Goal: Task Accomplishment & Management: Complete application form

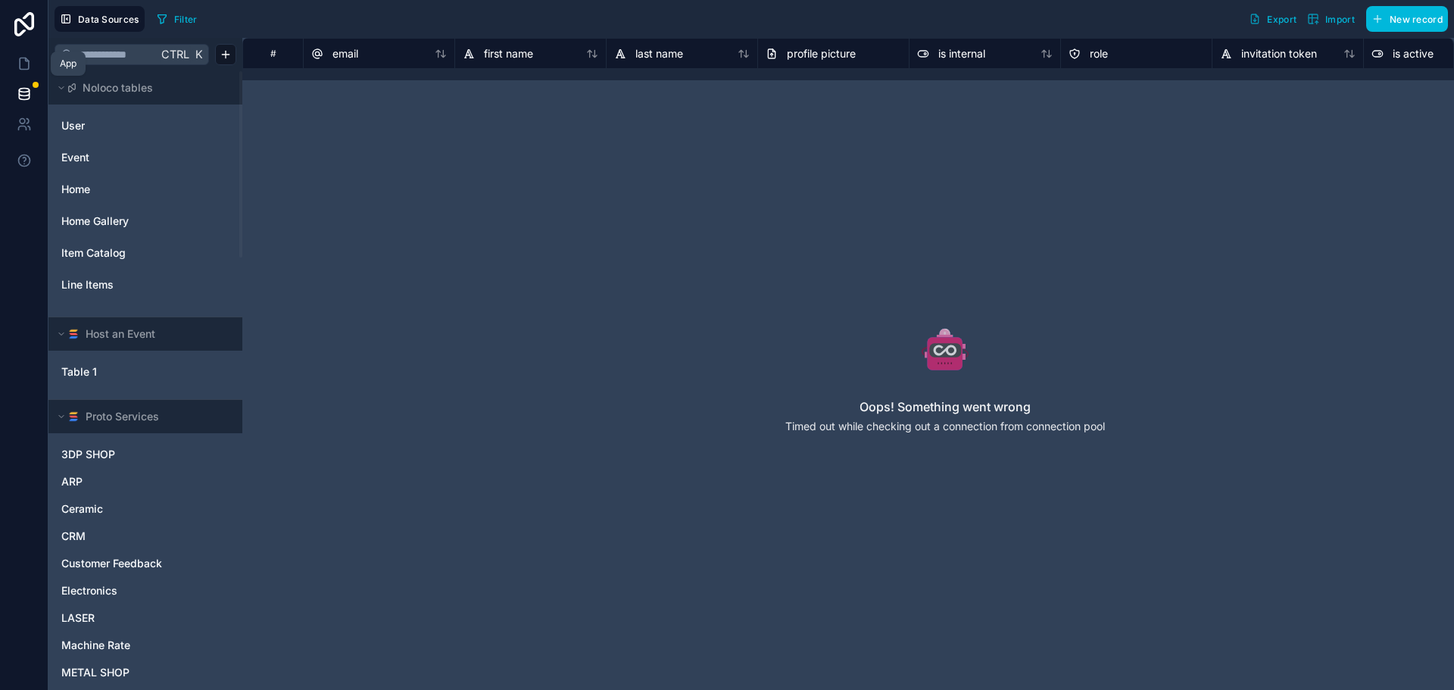
click at [25, 67] on icon at bounding box center [24, 63] width 15 height 15
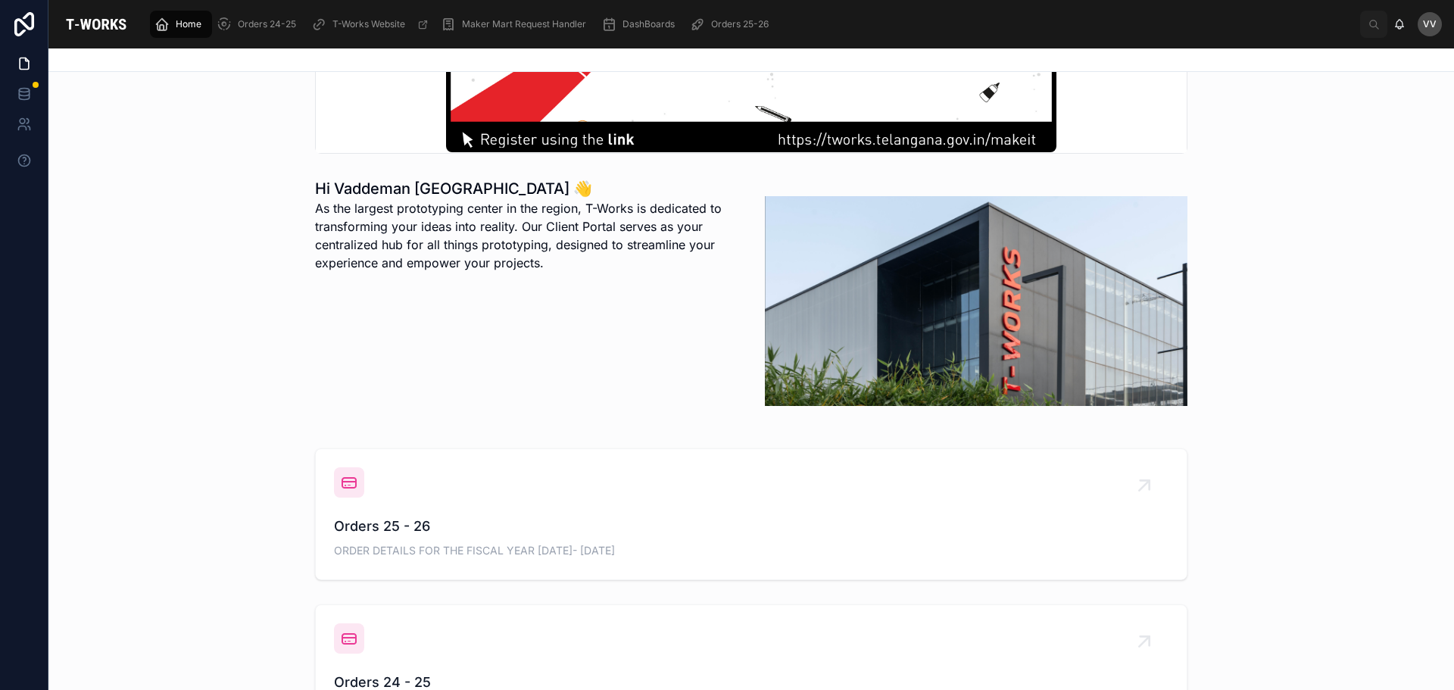
scroll to position [379, 0]
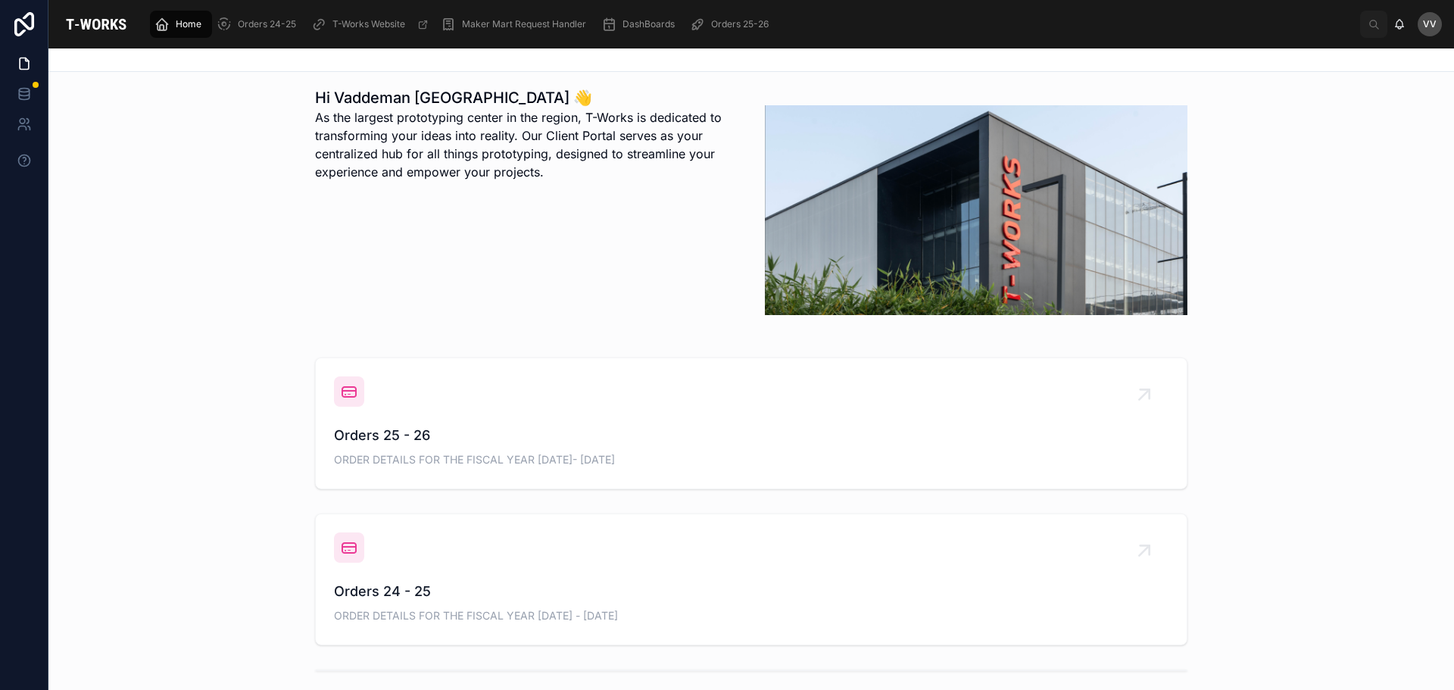
click at [375, 445] on span "Orders 25 - 26" at bounding box center [751, 435] width 835 height 21
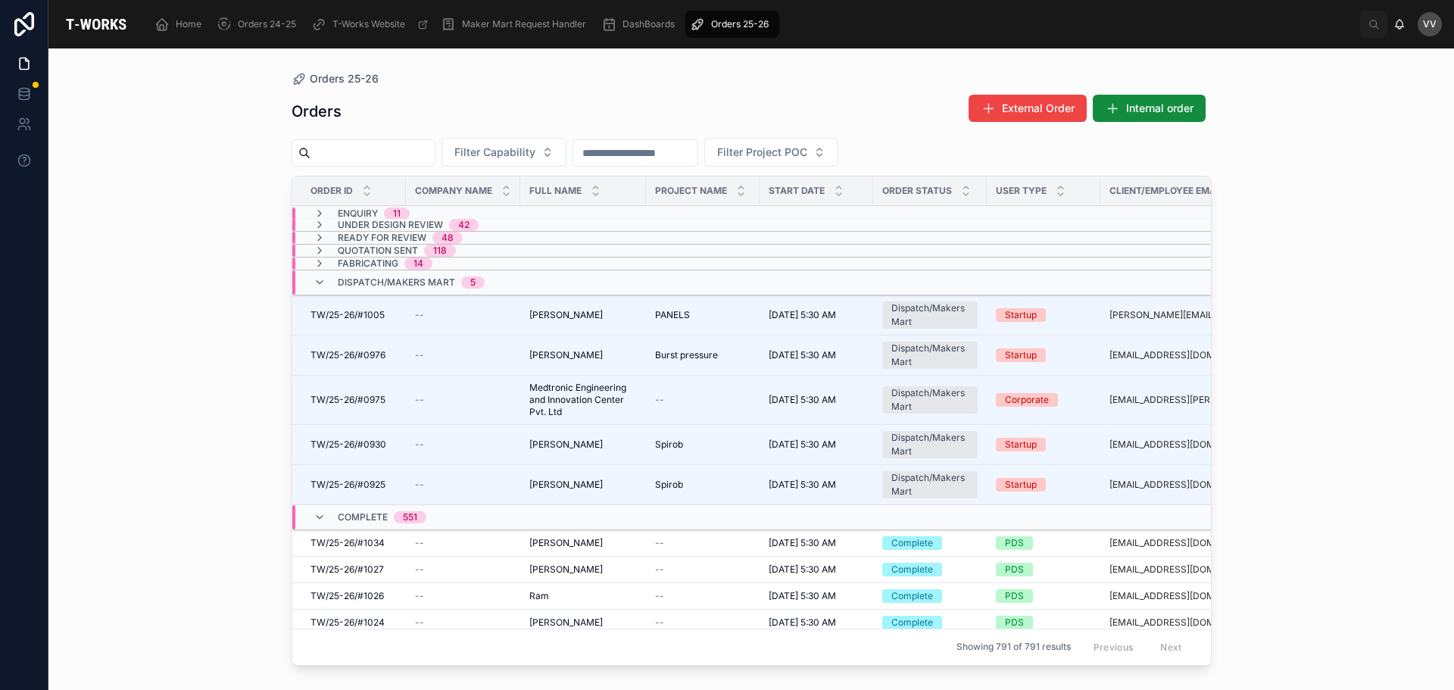
click at [331, 158] on input "text" at bounding box center [373, 152] width 124 height 21
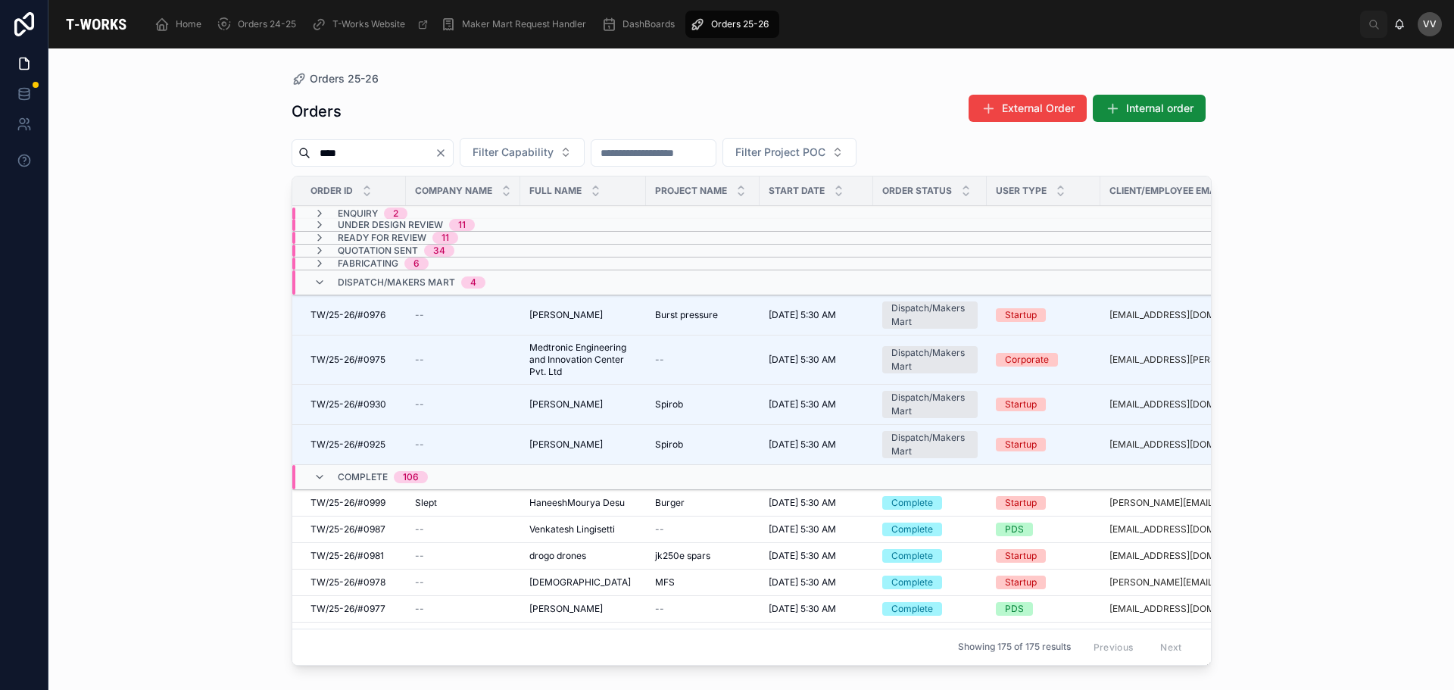
type input "****"
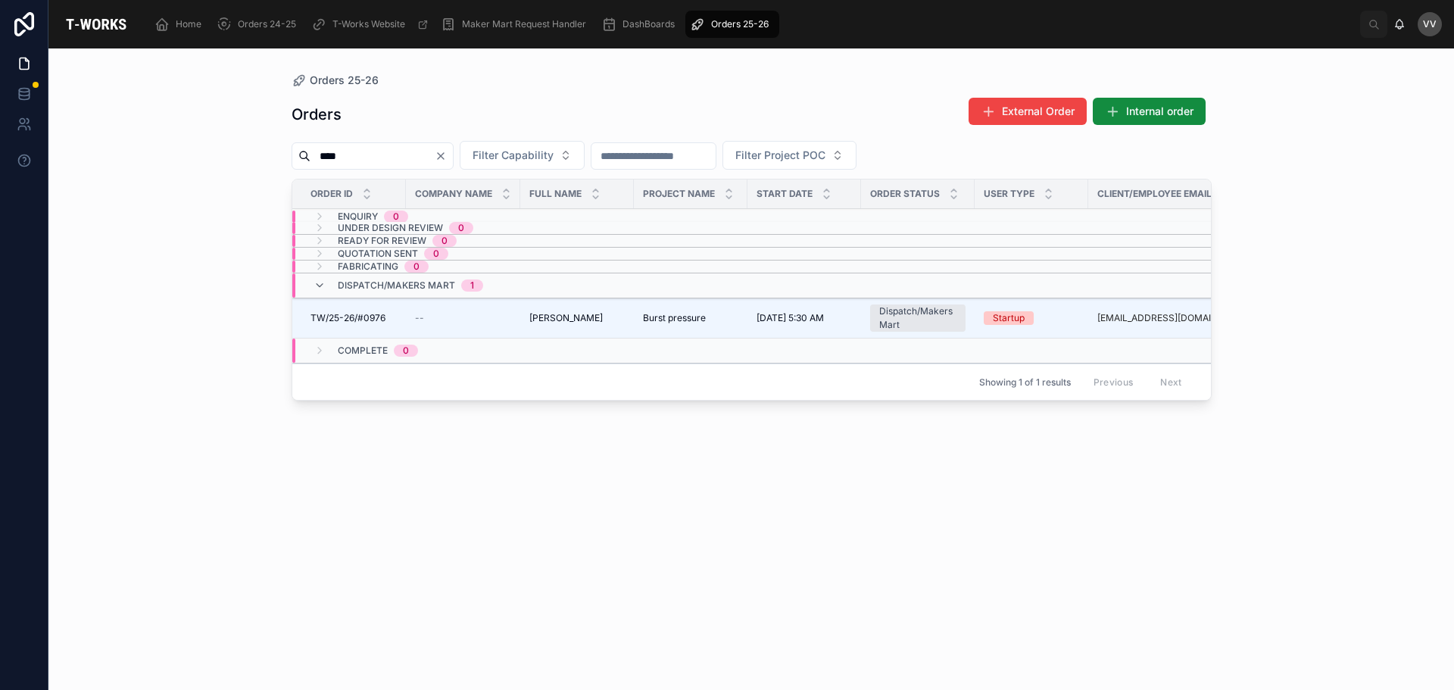
click at [385, 322] on span "TW/25-26/#0976" at bounding box center [348, 318] width 75 height 12
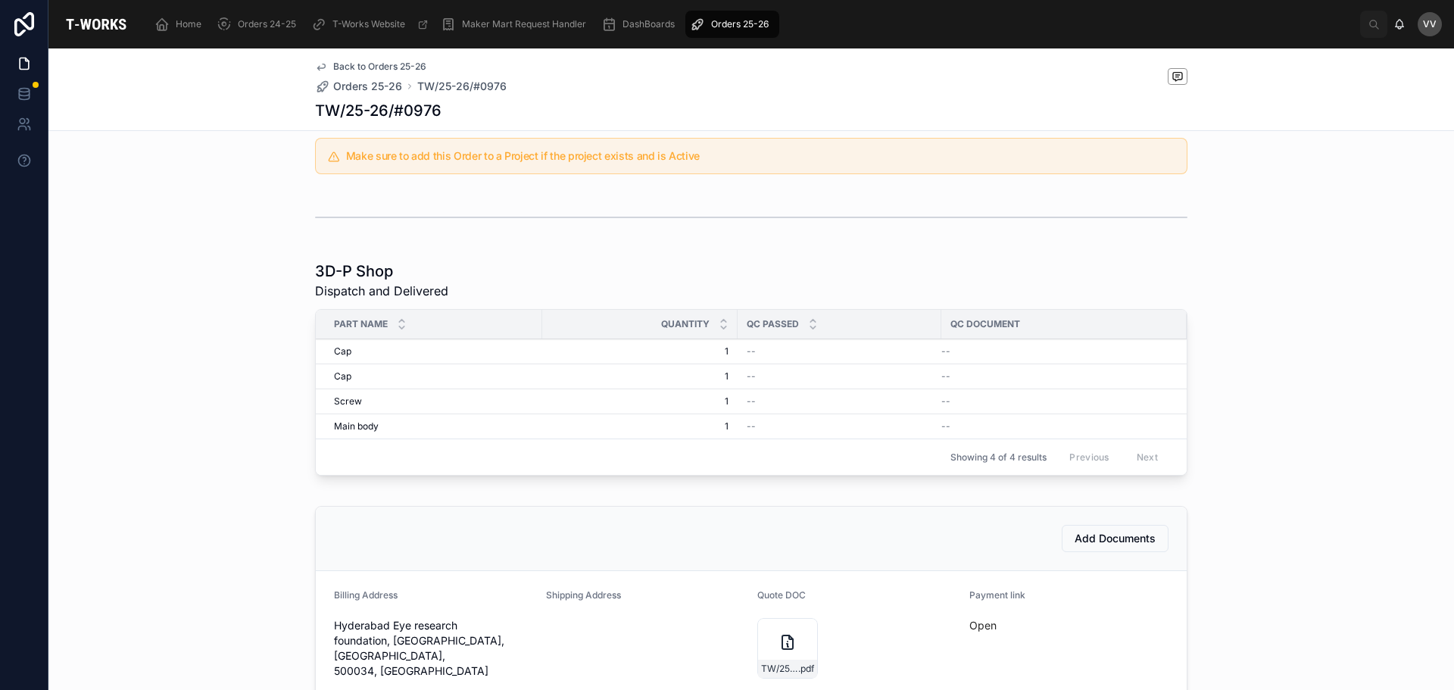
scroll to position [530, 0]
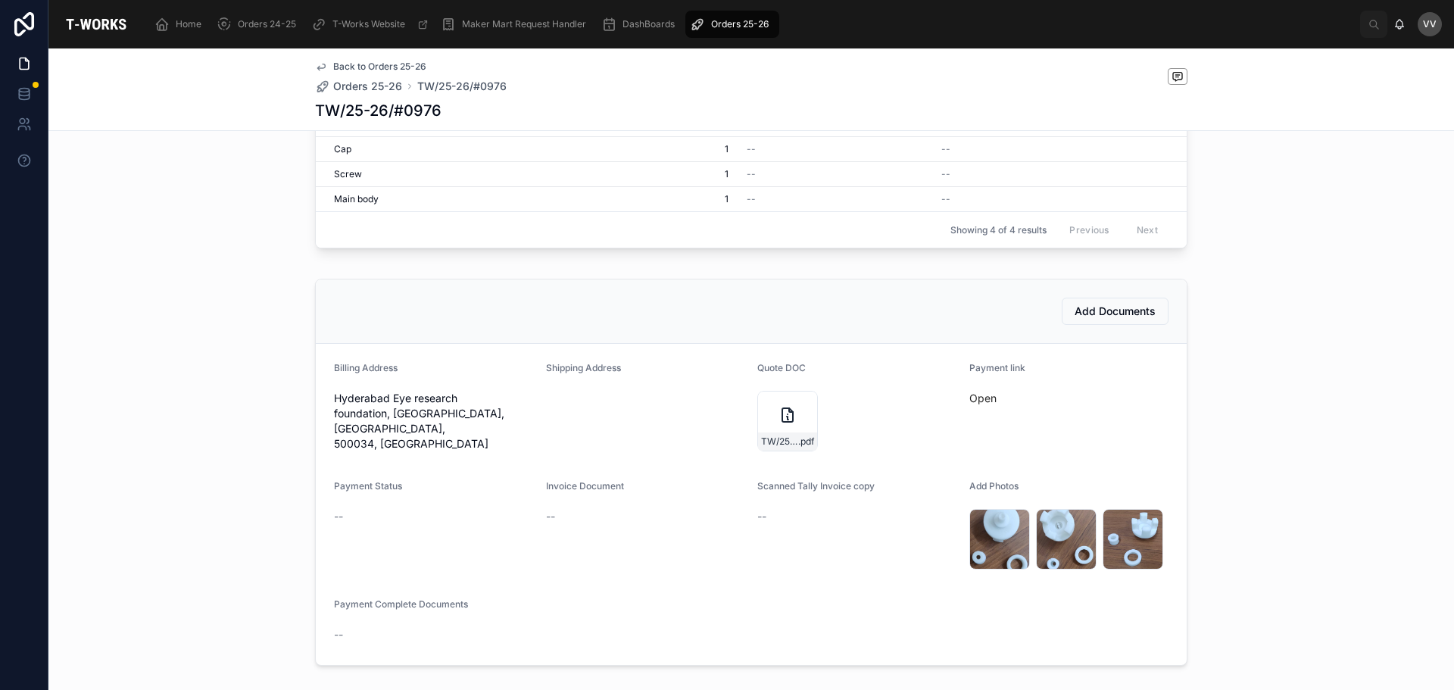
click at [1116, 311] on span "Add Documents" at bounding box center [1115, 311] width 81 height 15
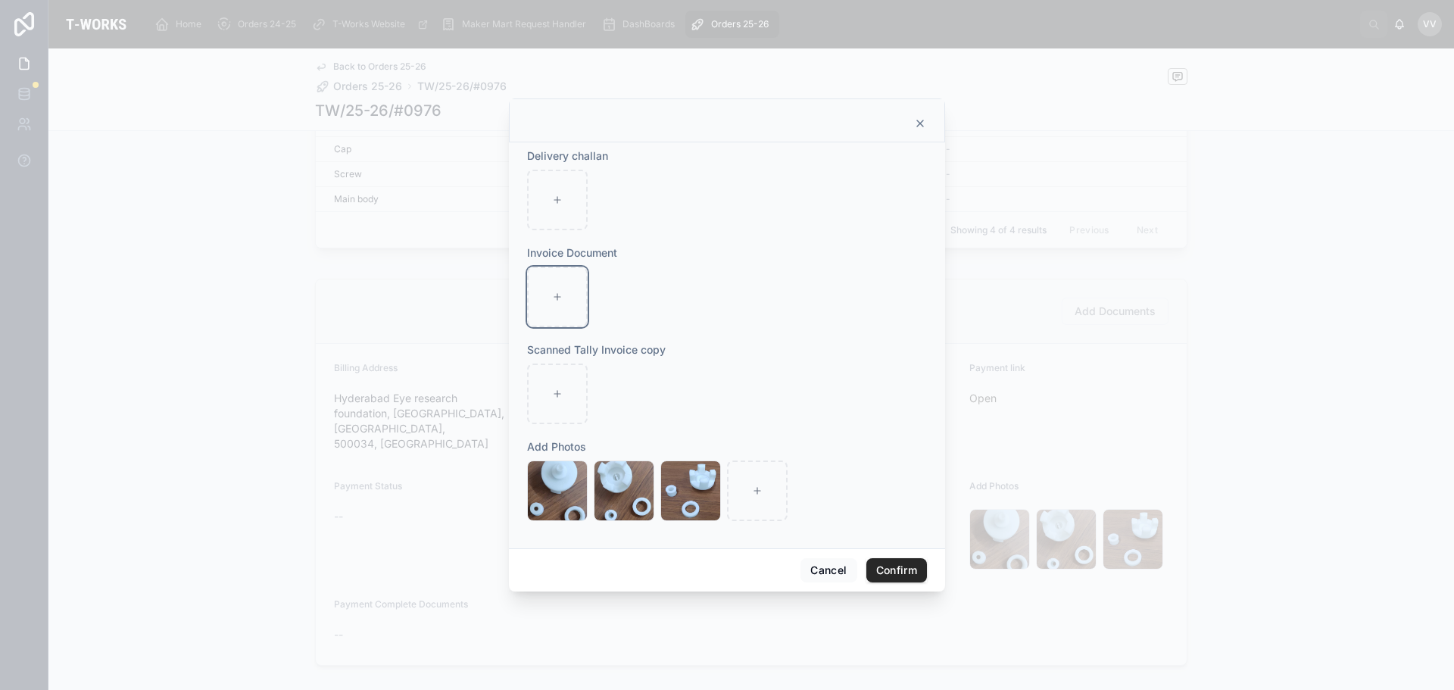
click at [558, 294] on icon at bounding box center [557, 297] width 11 height 11
type input "**********"
click at [0, 0] on icon "button" at bounding box center [0, 0] width 0 height 0
click at [588, 254] on icon "button" at bounding box center [592, 252] width 12 height 12
click at [561, 302] on icon at bounding box center [557, 297] width 11 height 11
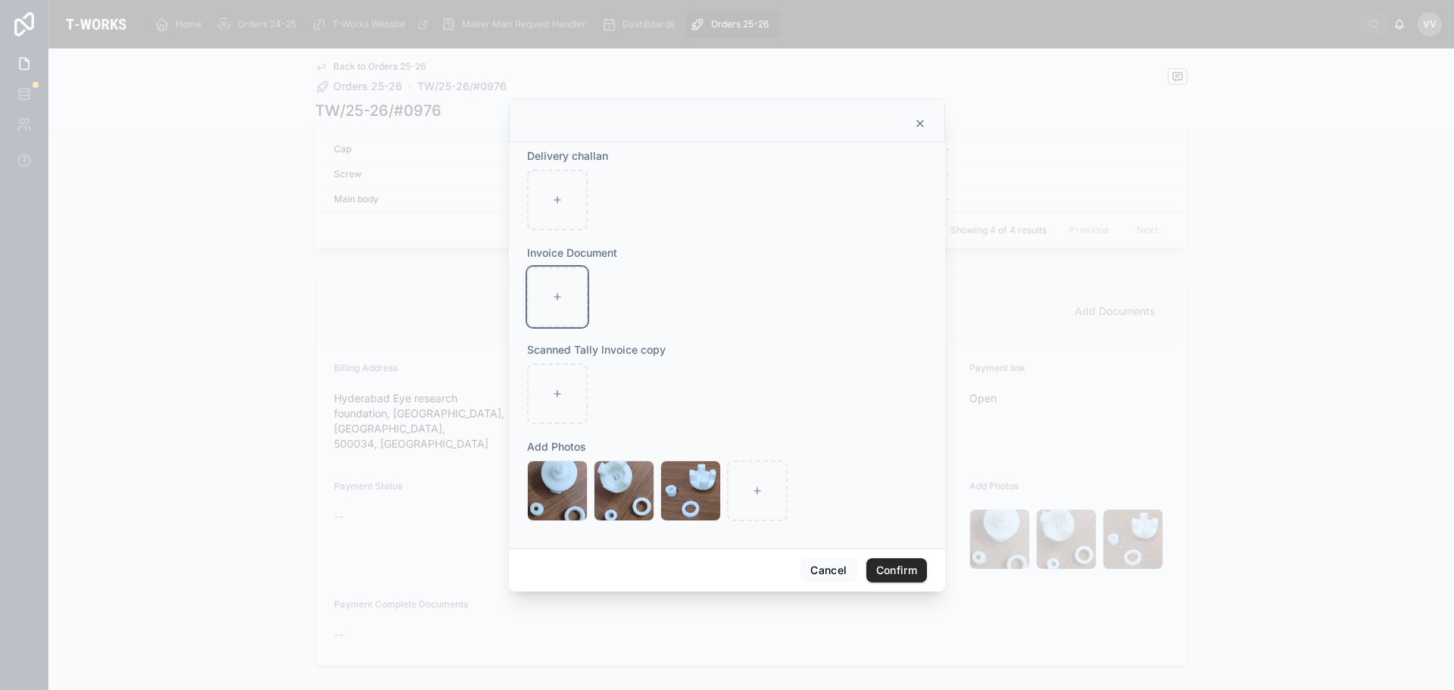
click at [567, 315] on div at bounding box center [557, 297] width 61 height 61
type input "**********"
click at [907, 569] on button "Confirm" at bounding box center [897, 570] width 61 height 24
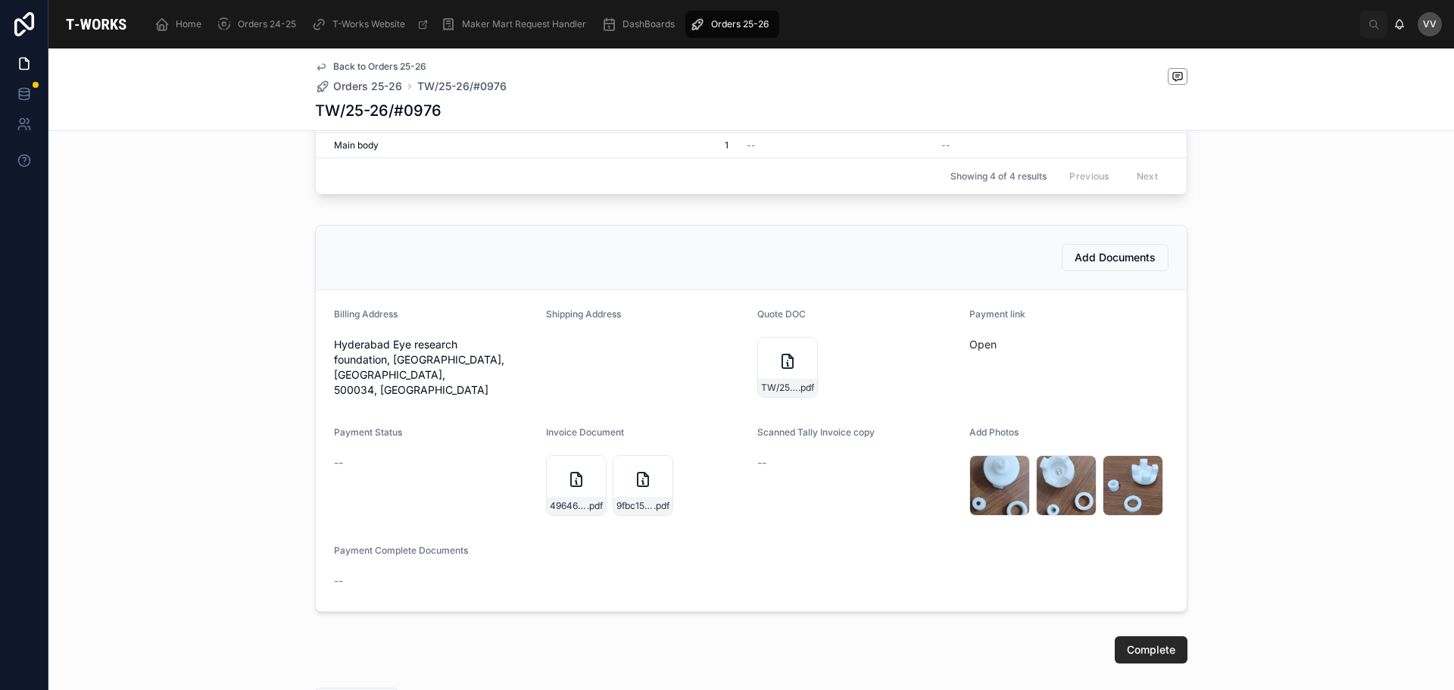
scroll to position [712, 0]
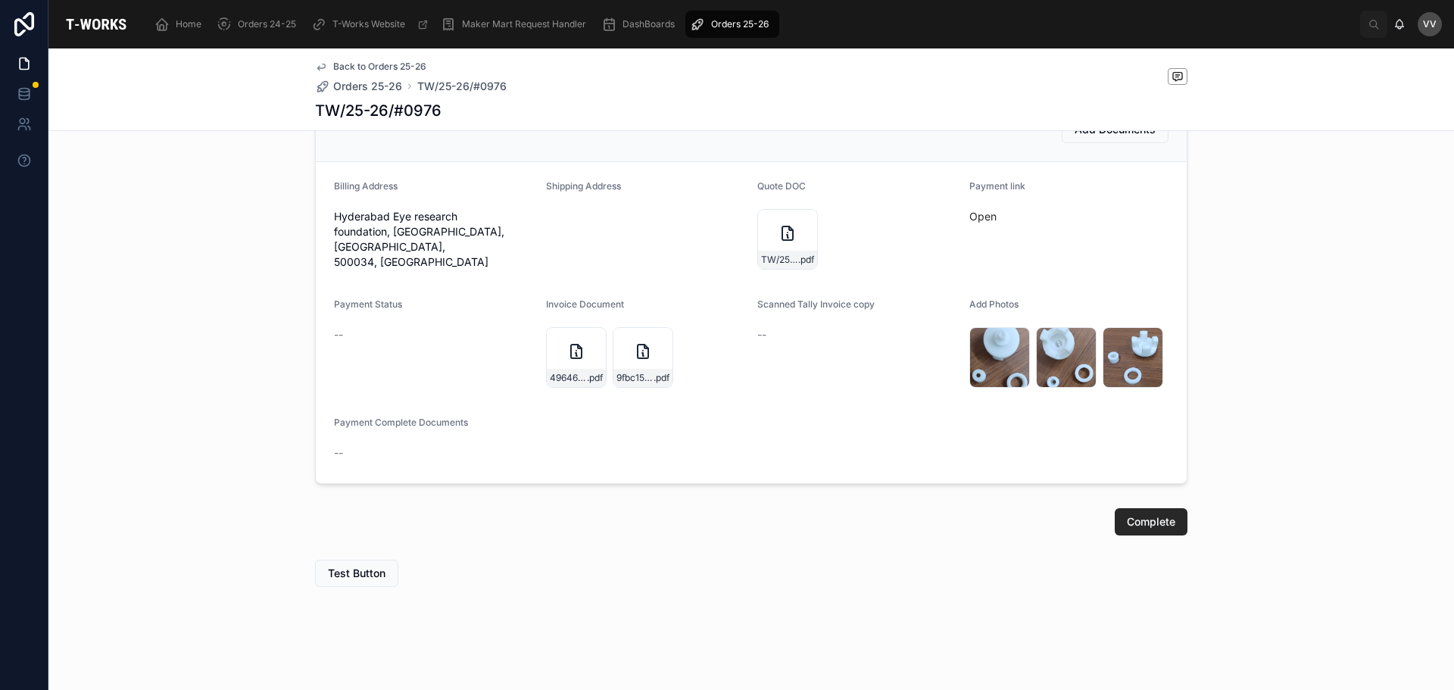
click at [575, 358] on icon at bounding box center [576, 352] width 11 height 14
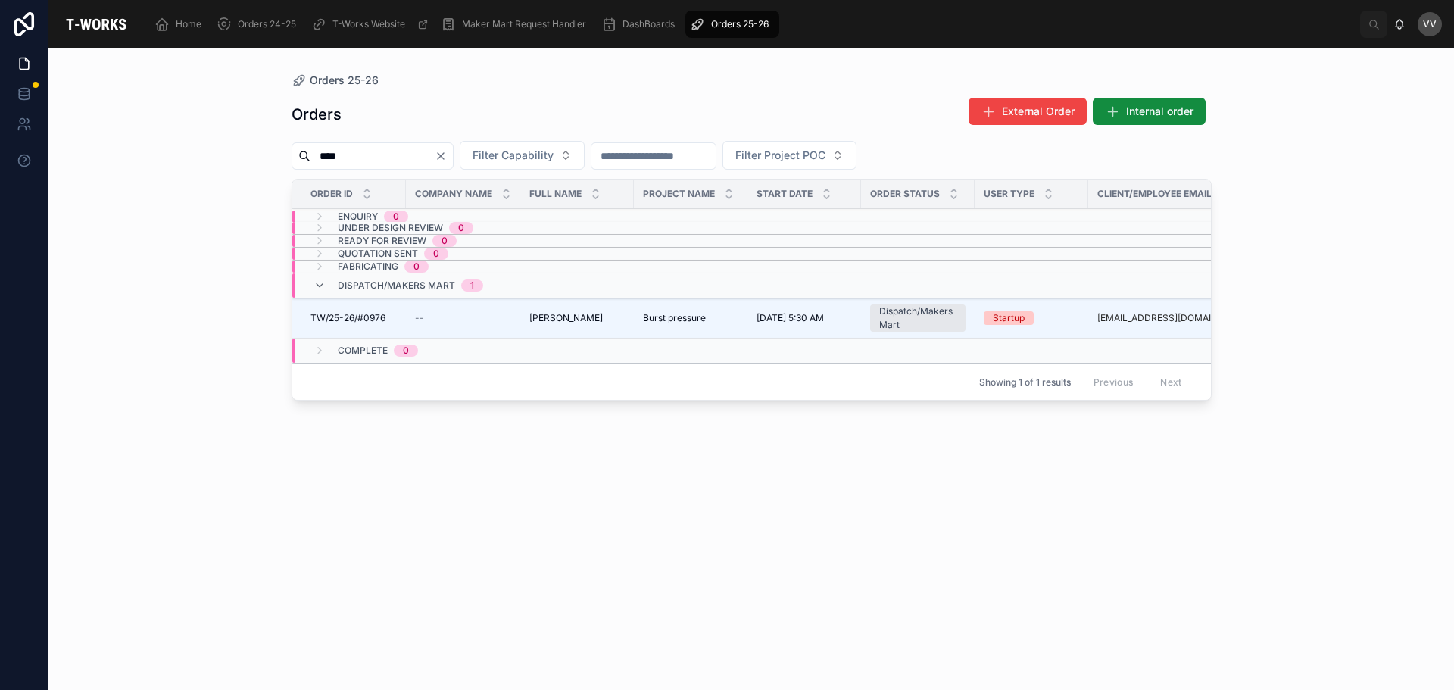
click at [379, 313] on span "TW/25-26/#0976" at bounding box center [348, 318] width 75 height 12
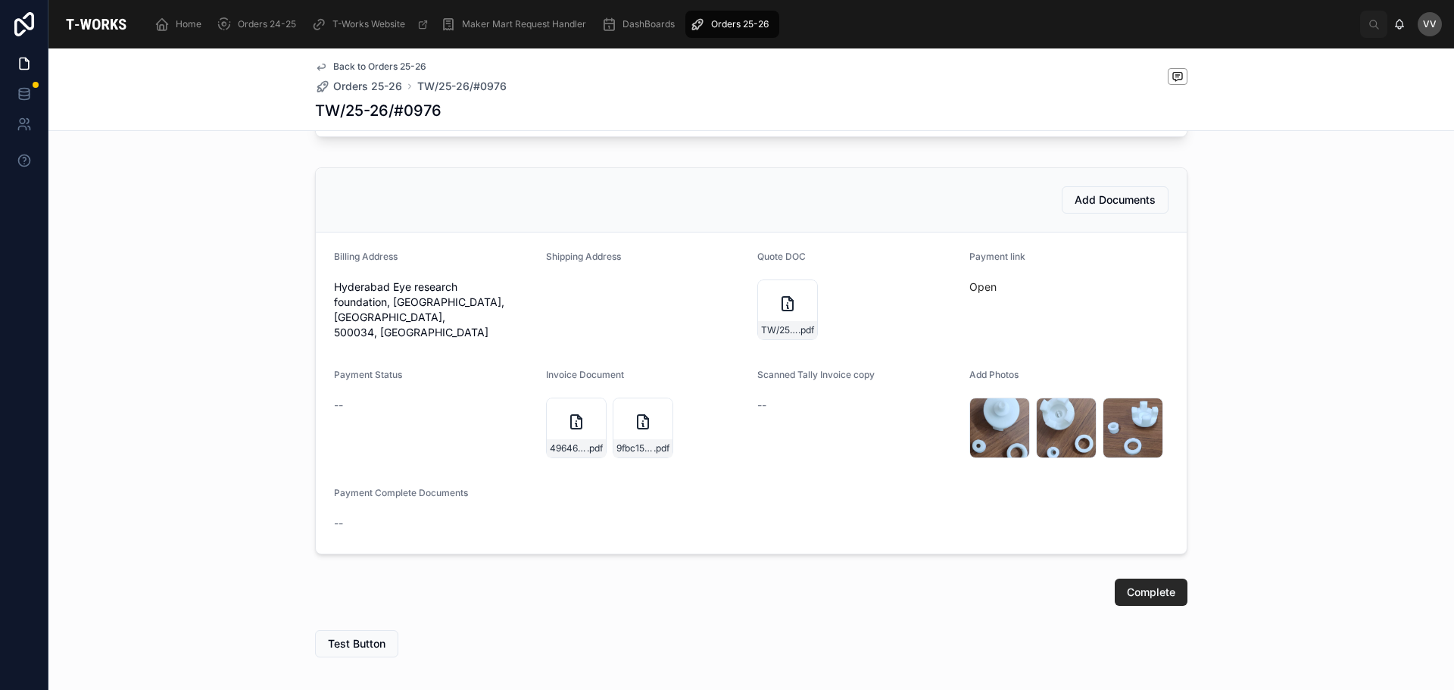
scroll to position [712, 0]
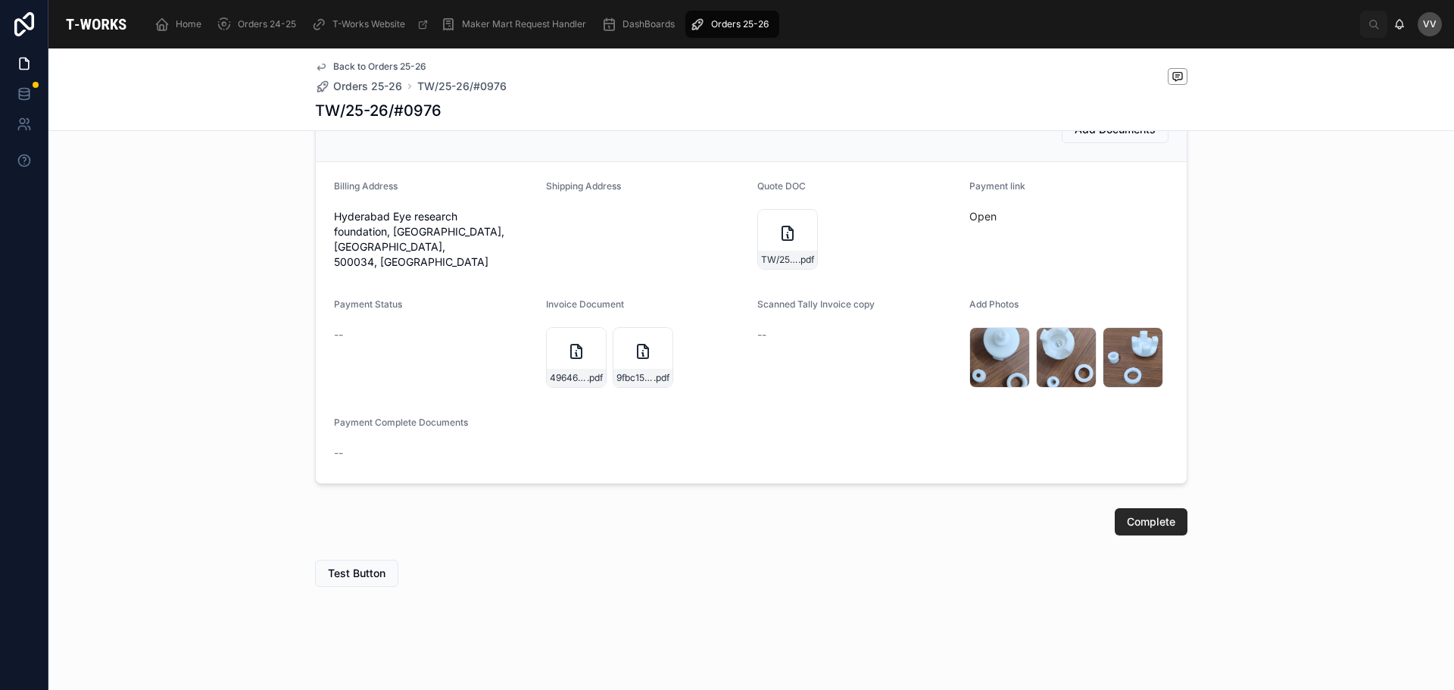
click at [633, 368] on div "9fbc1572-969d-47d5-9d69-2fb2f5eada8c-Hyderabad-Eye-Research-Foundation-(0976)-T…" at bounding box center [643, 357] width 61 height 61
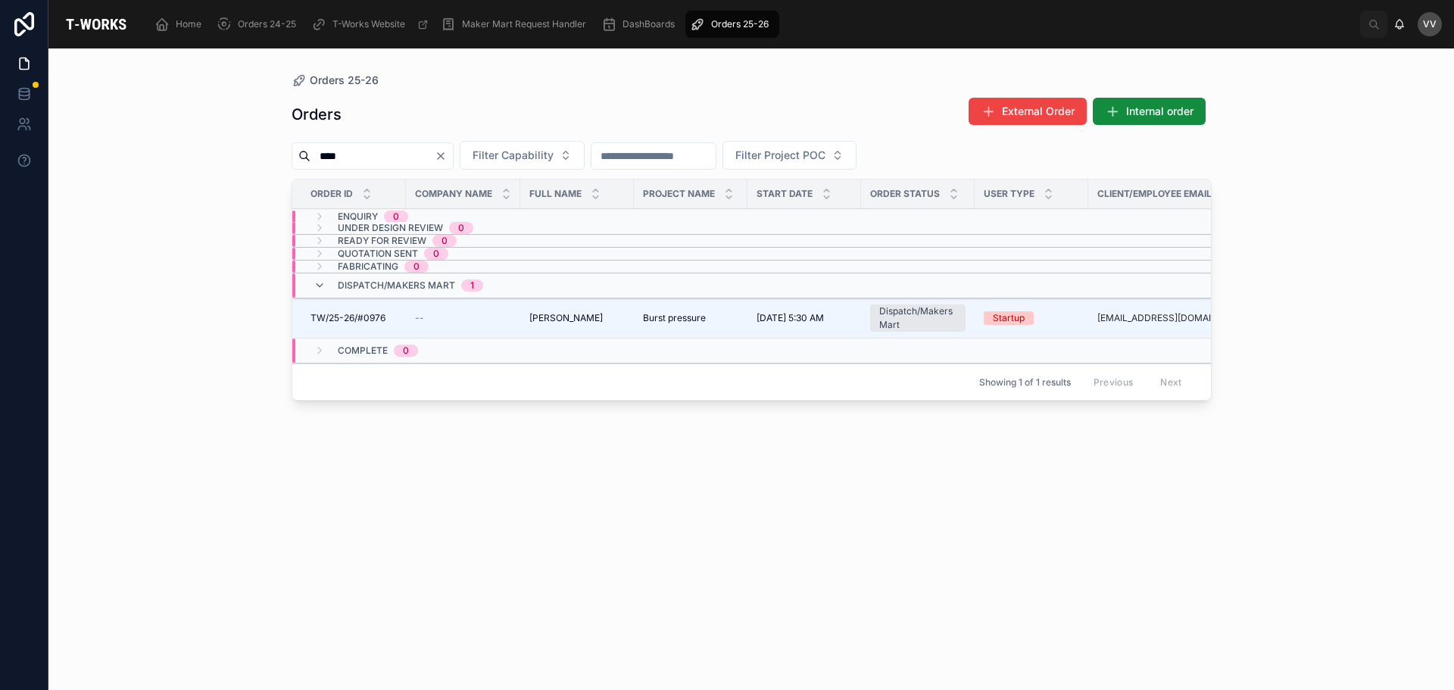
click at [386, 323] on div "TW/25-26/#0976 TW/25-26/#0976" at bounding box center [354, 318] width 86 height 12
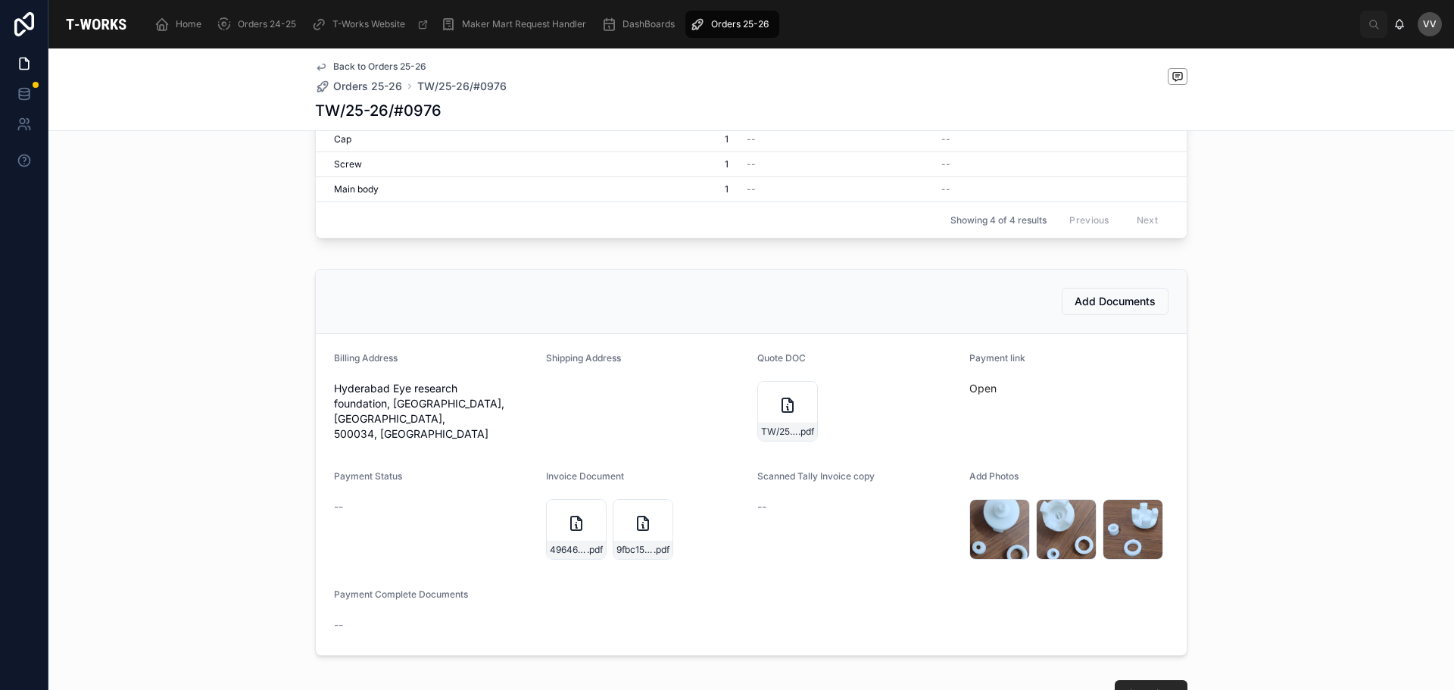
scroll to position [712, 0]
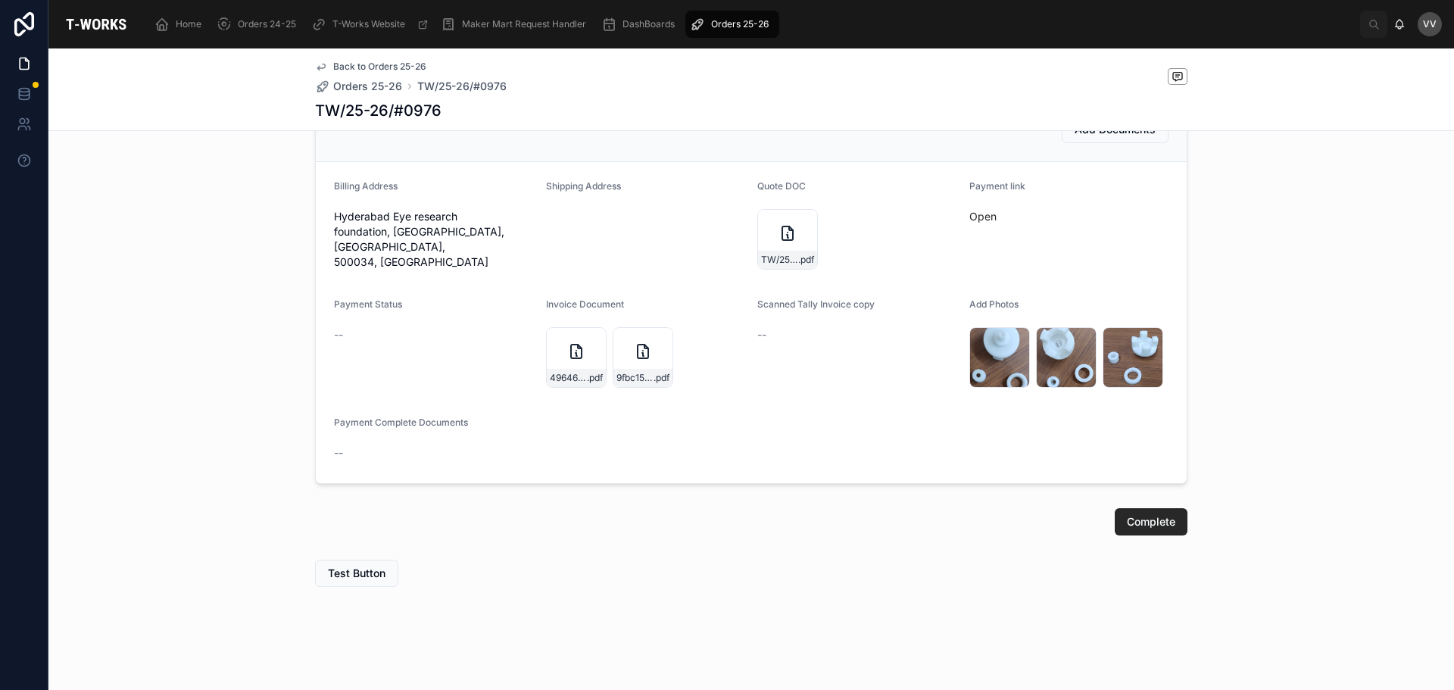
click at [583, 369] on div "49646be8-e93f-4b29-8116-d88c2ea9c22c-[GEOGRAPHIC_DATA]-Eye-Research-Foundation-…" at bounding box center [576, 378] width 59 height 18
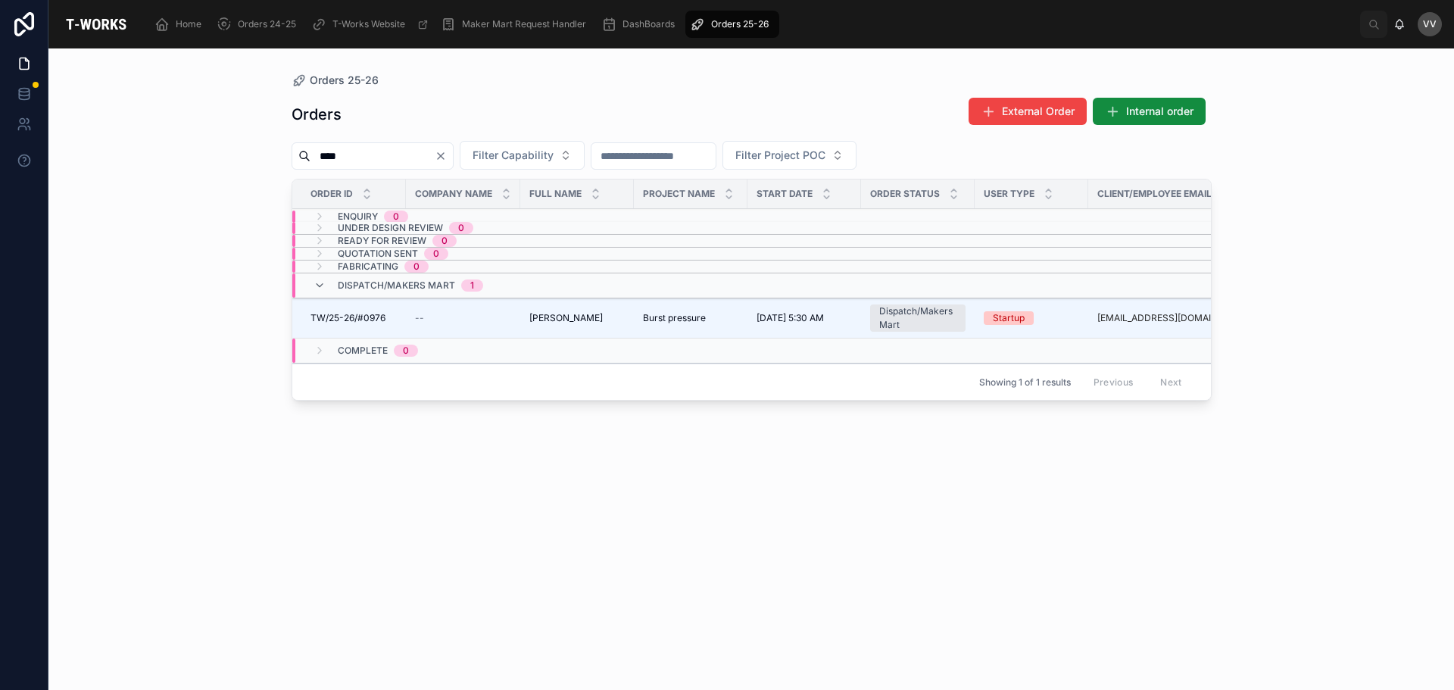
click at [388, 323] on div "TW/25-26/#0976 TW/25-26/#0976" at bounding box center [354, 318] width 86 height 12
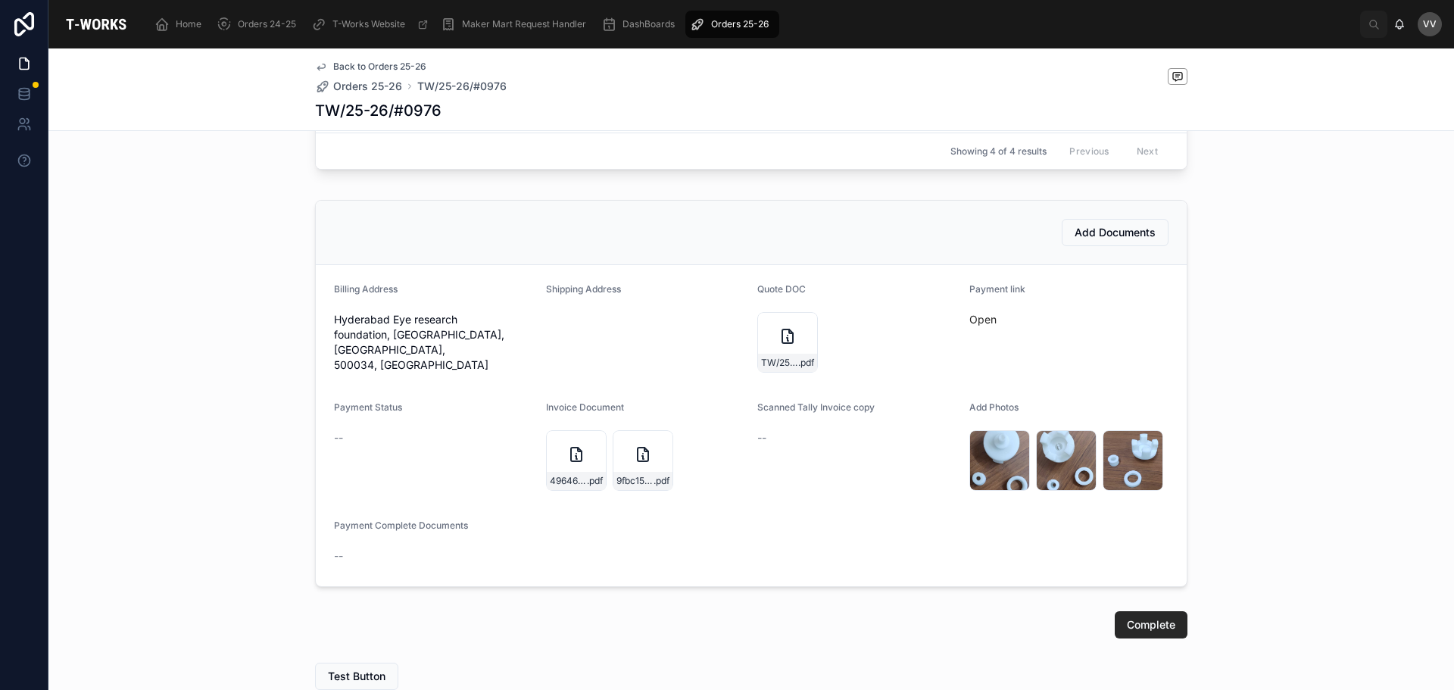
scroll to position [712, 0]
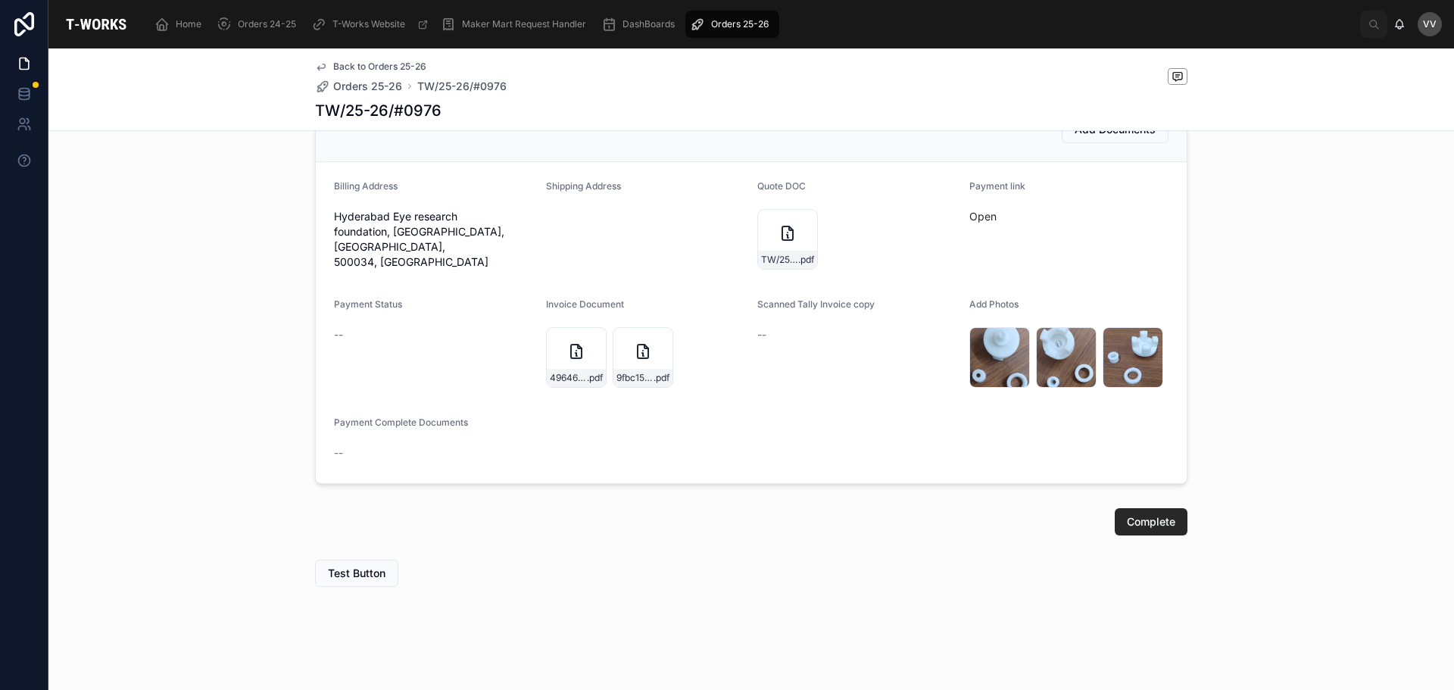
click at [642, 356] on icon at bounding box center [643, 354] width 2 height 3
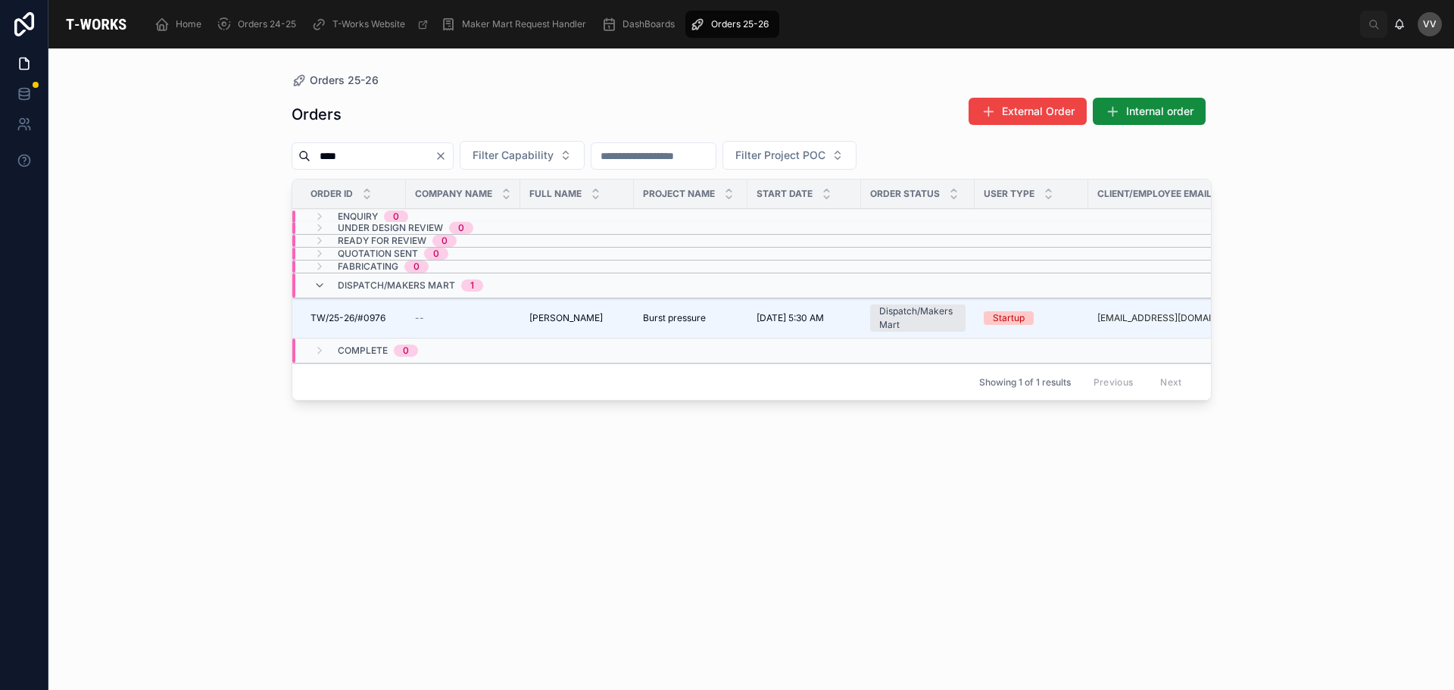
click at [383, 320] on span "TW/25-26/#0976" at bounding box center [348, 318] width 75 height 12
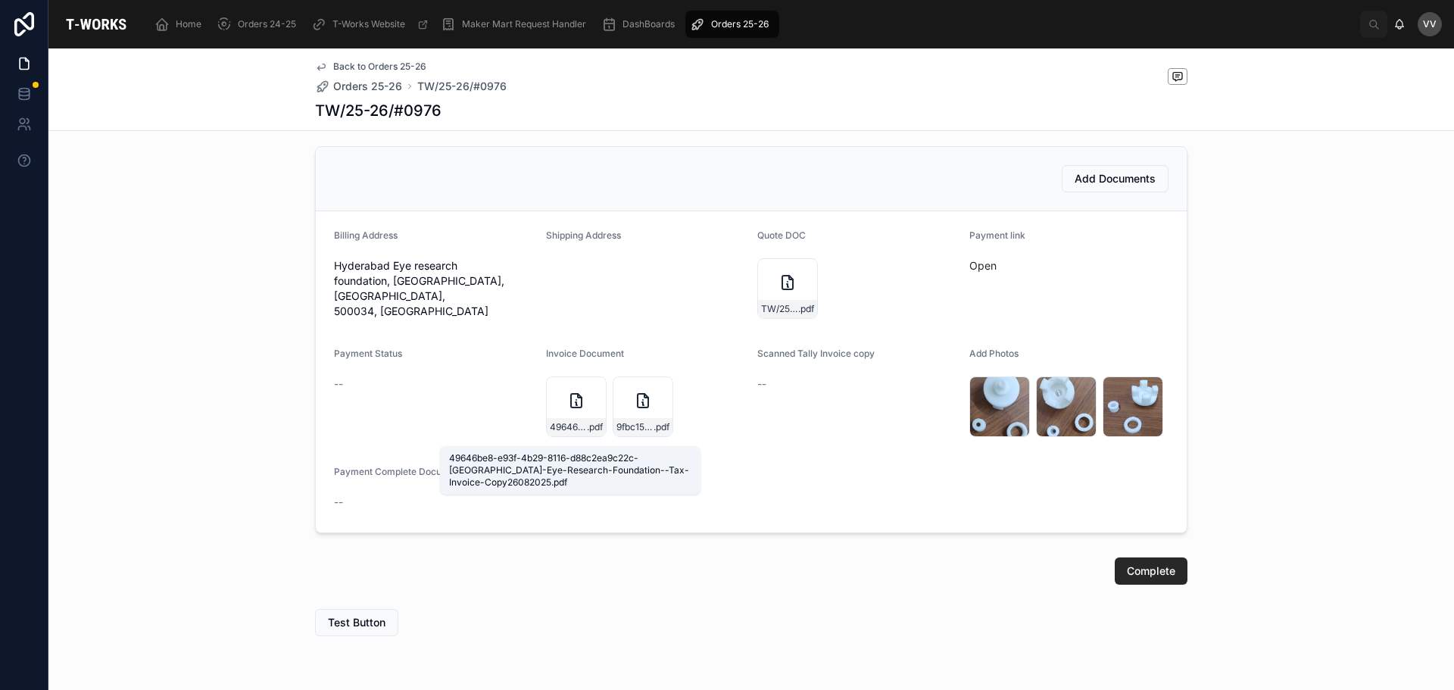
scroll to position [636, 0]
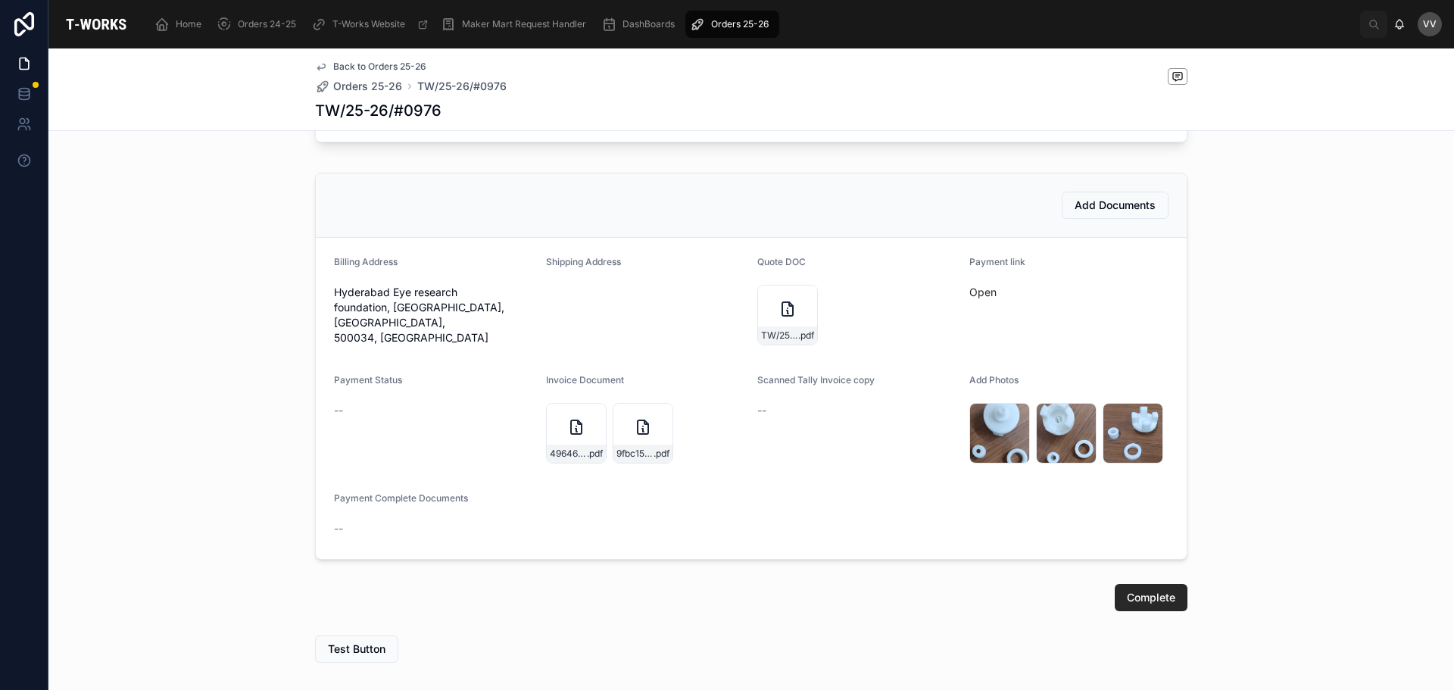
click at [1106, 205] on span "Add Documents" at bounding box center [1115, 205] width 81 height 15
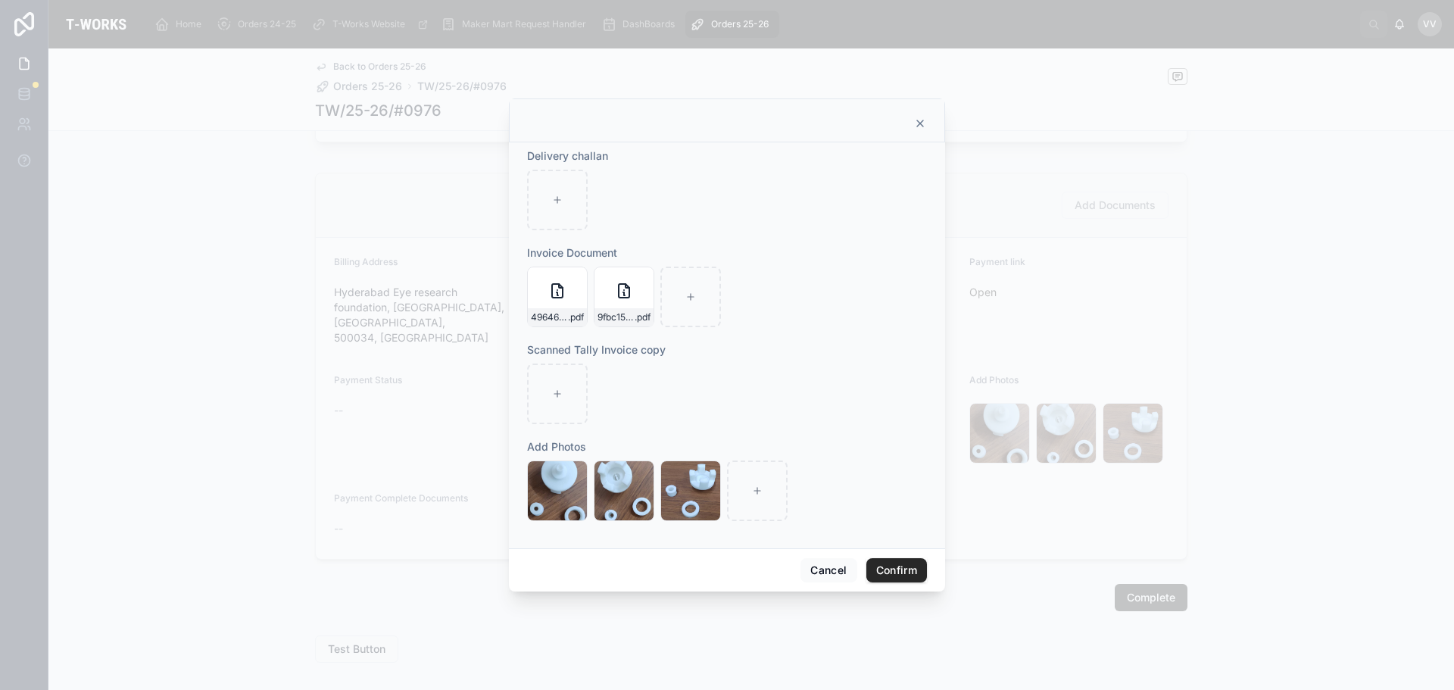
click at [0, 0] on icon "button" at bounding box center [0, 0] width 0 height 0
click at [590, 250] on icon "button" at bounding box center [591, 249] width 3 height 2
click at [886, 564] on button "Confirm" at bounding box center [897, 570] width 61 height 24
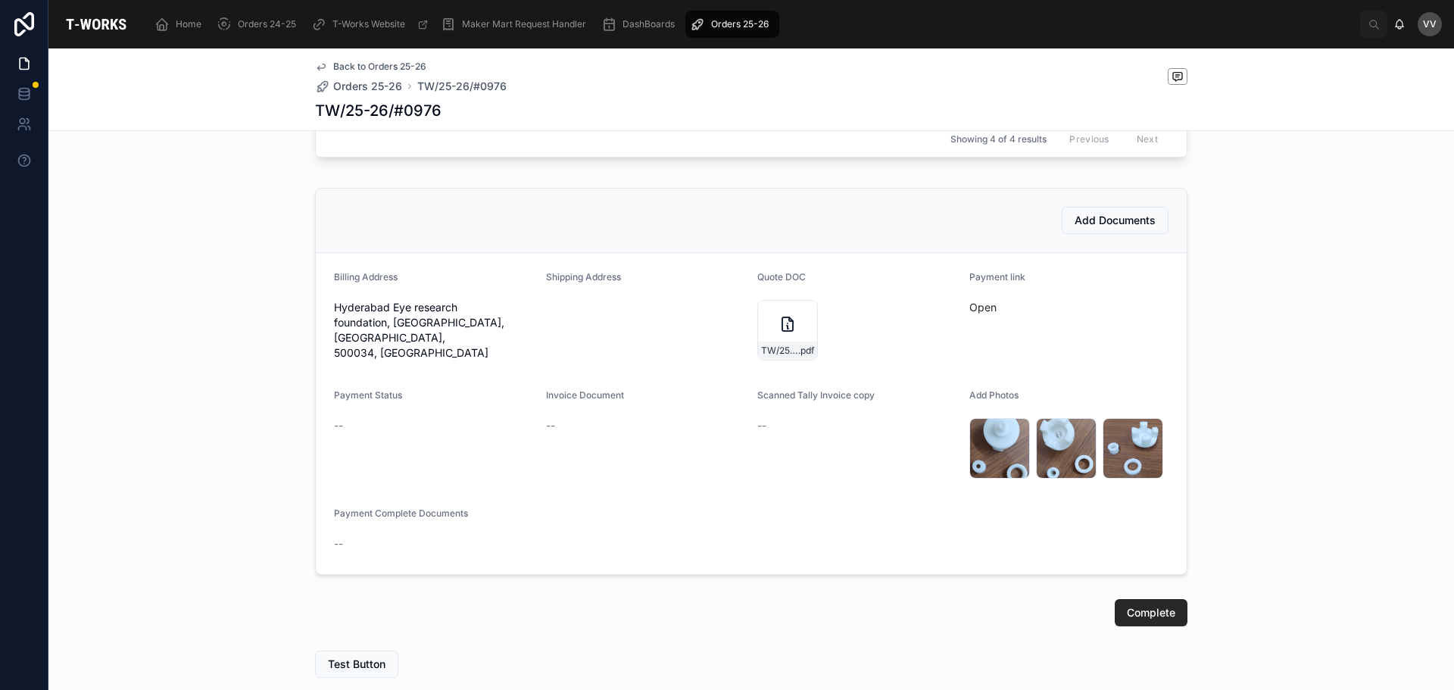
scroll to position [485, 0]
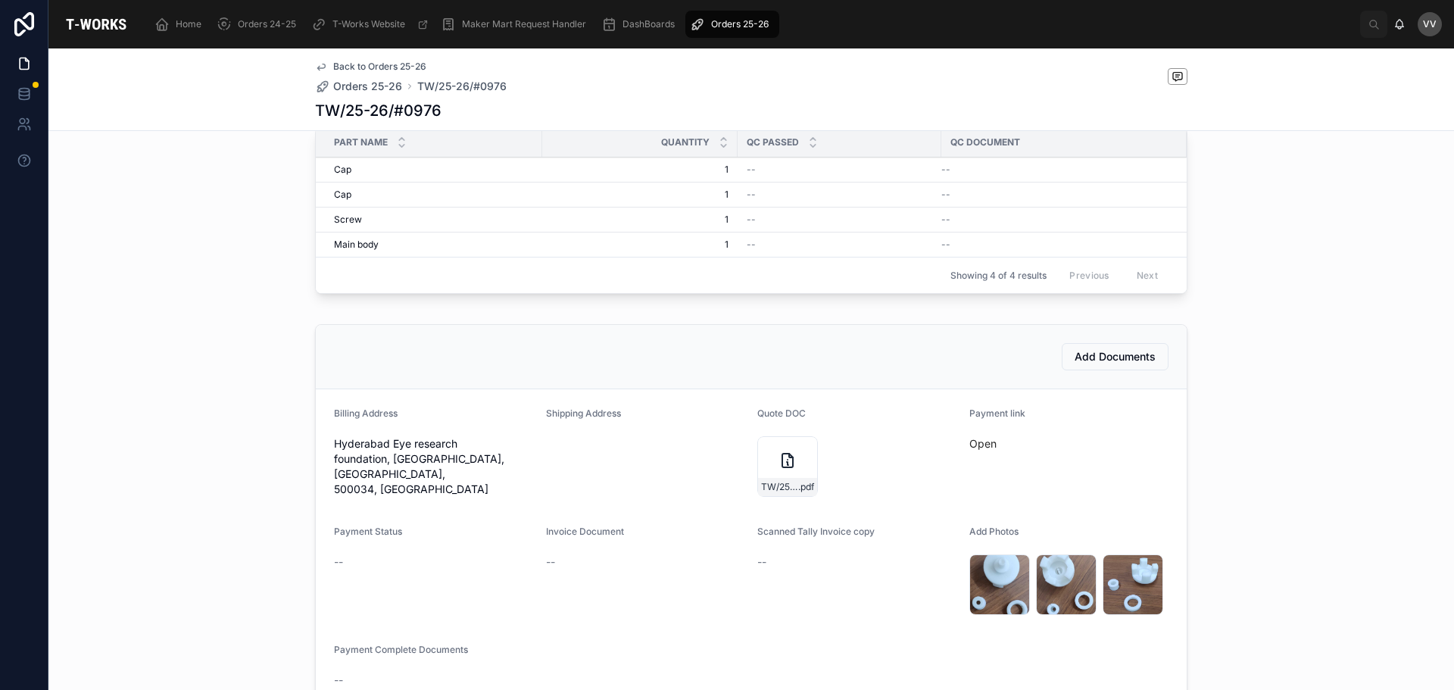
click at [1104, 349] on span "Add Documents" at bounding box center [1115, 356] width 81 height 15
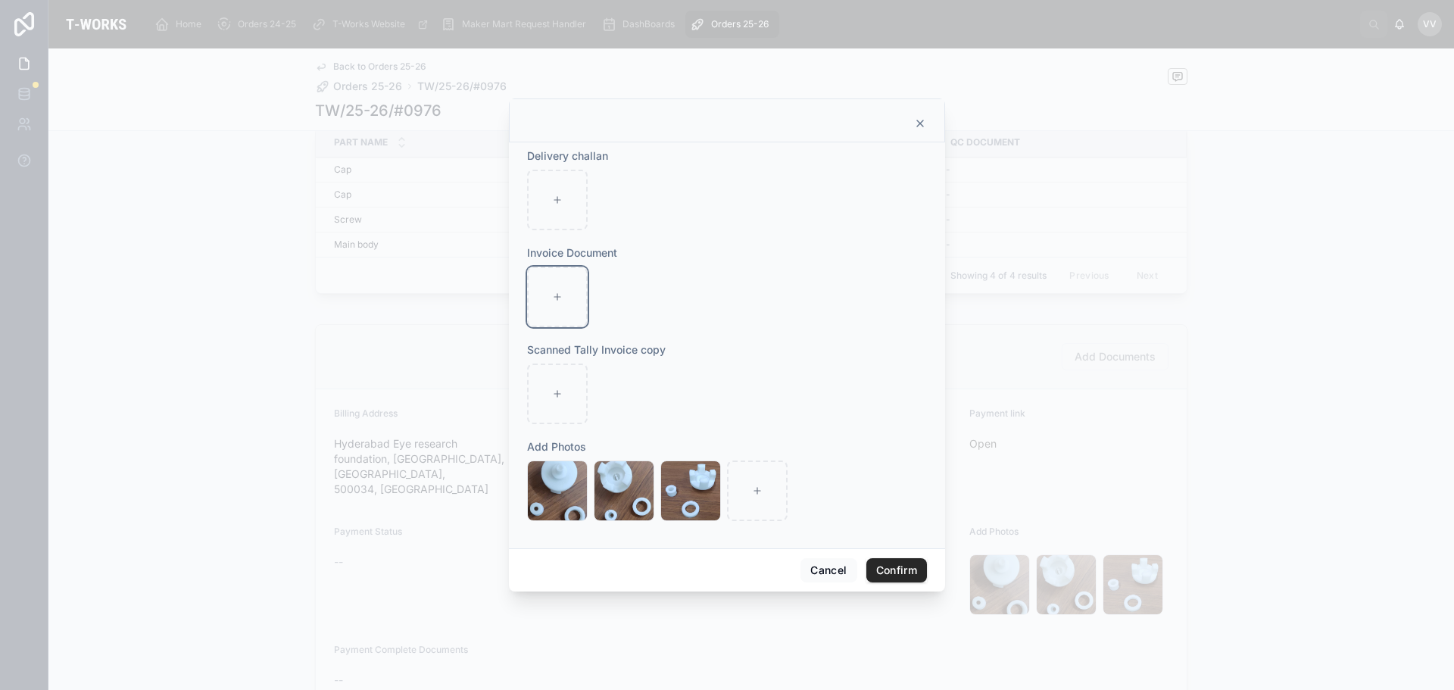
click at [553, 306] on div at bounding box center [557, 297] width 61 height 61
type input "**********"
click at [901, 572] on button "Confirm" at bounding box center [897, 570] width 61 height 24
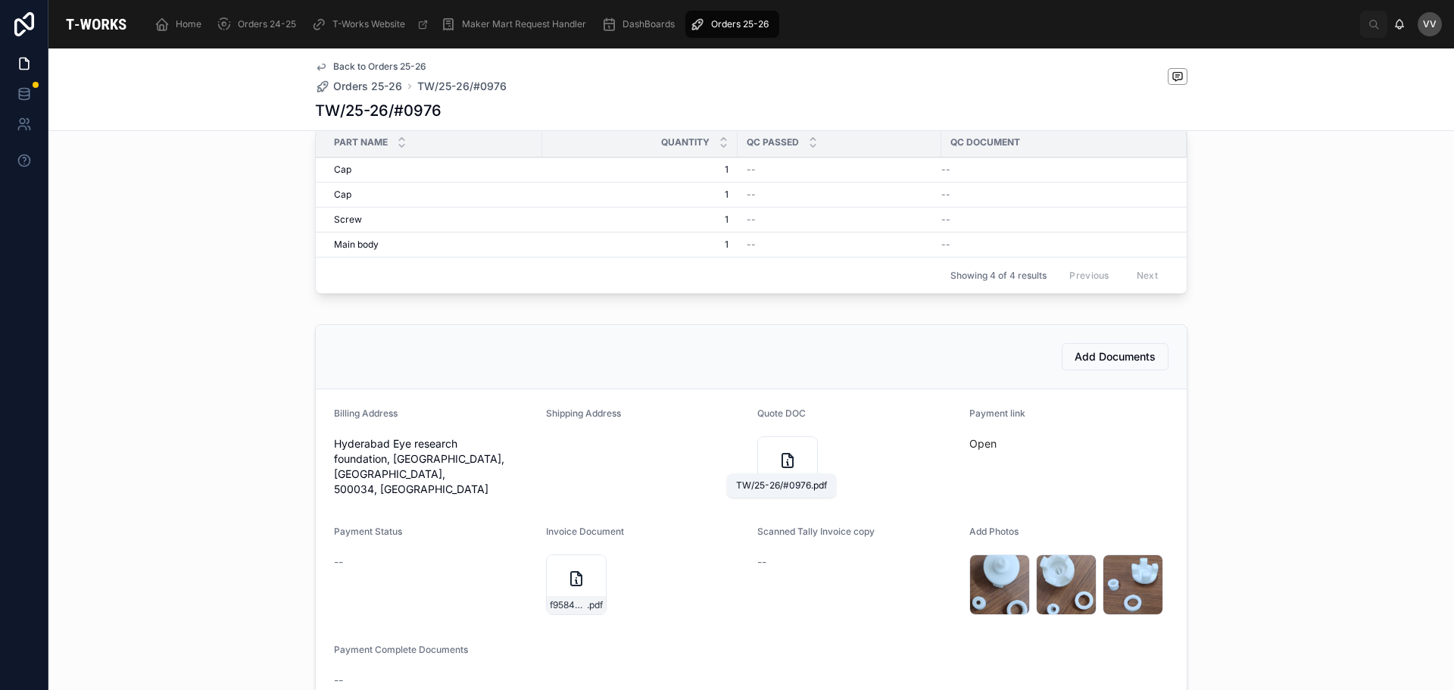
scroll to position [712, 0]
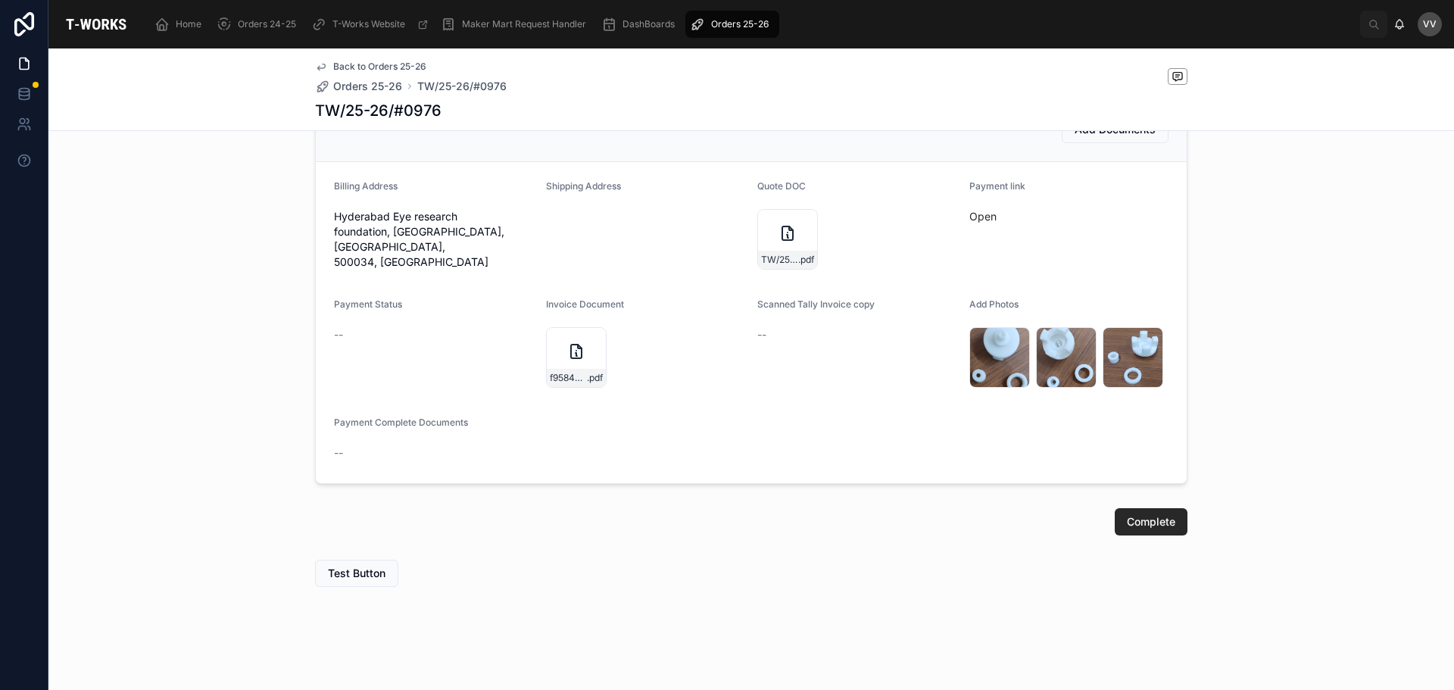
click at [578, 348] on icon at bounding box center [576, 351] width 18 height 18
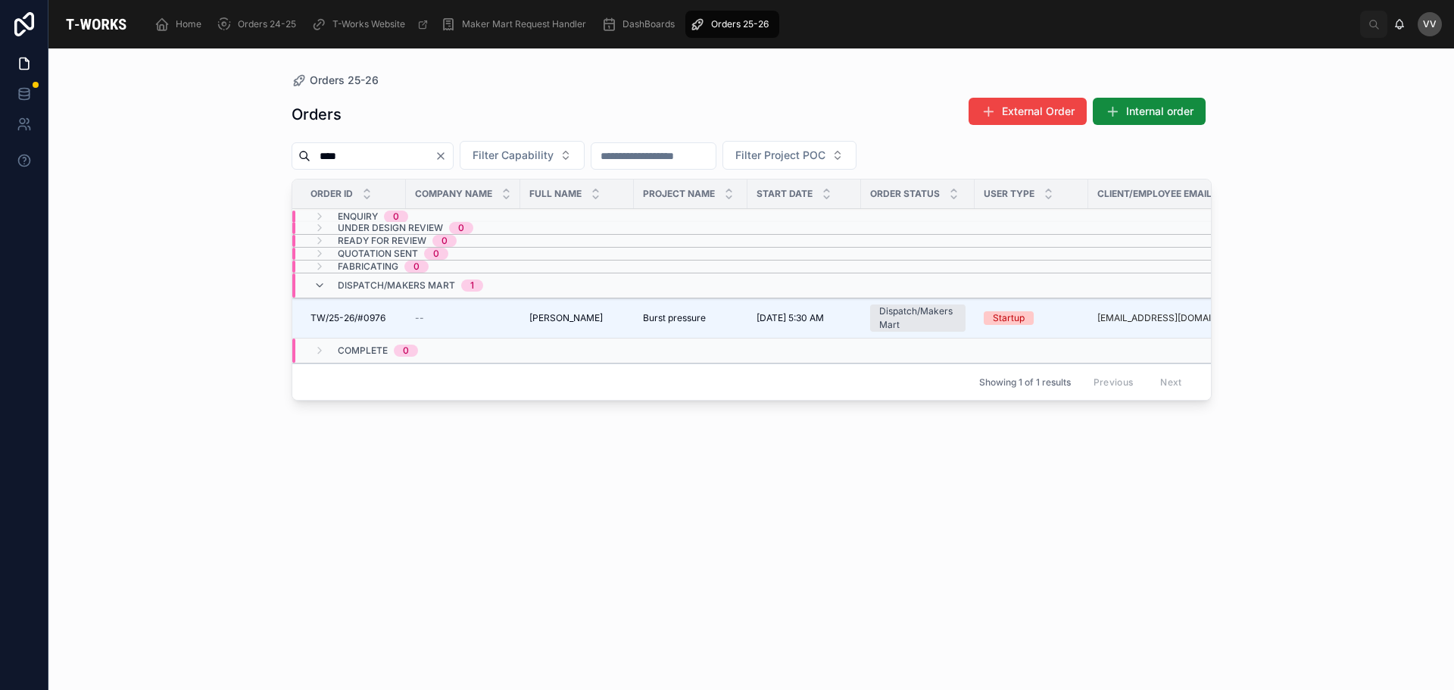
click at [376, 317] on span "TW/25-26/#0976" at bounding box center [348, 318] width 75 height 12
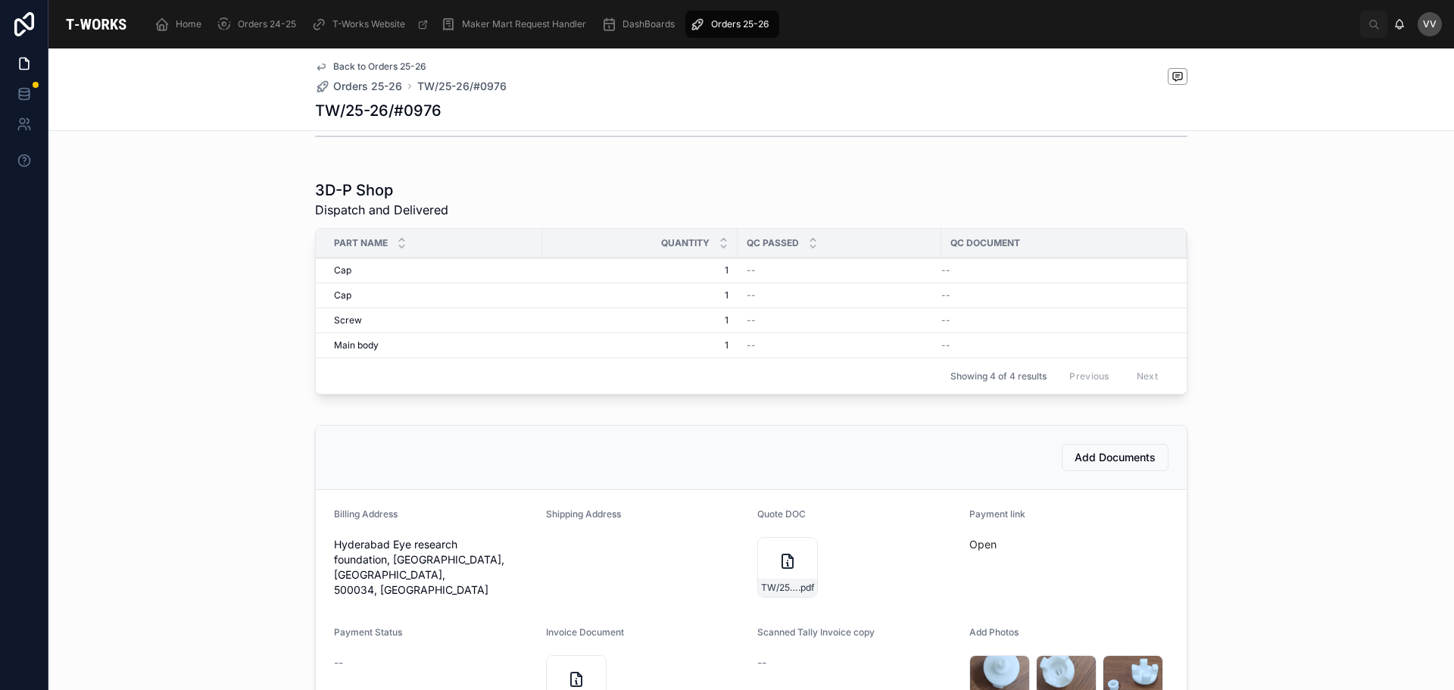
scroll to position [606, 0]
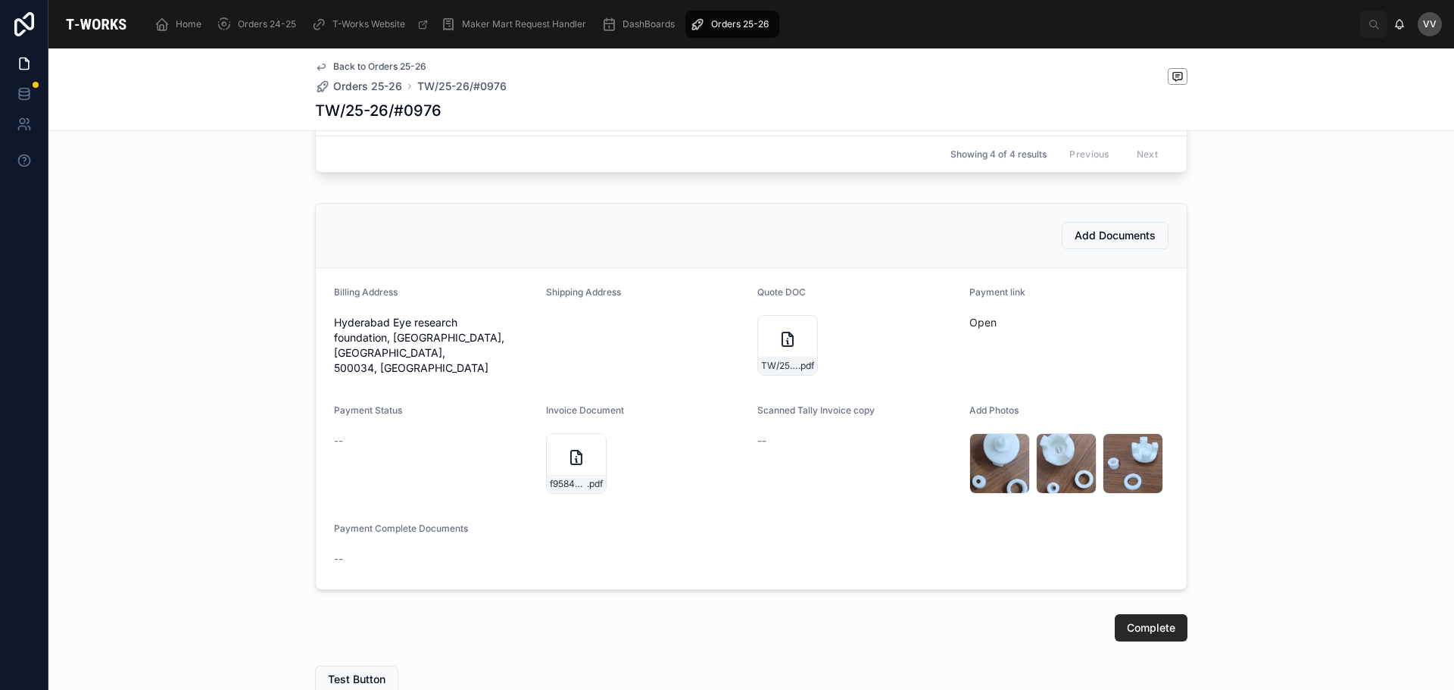
click at [766, 358] on div "TW/25-26/#0976 .pdf" at bounding box center [787, 366] width 59 height 18
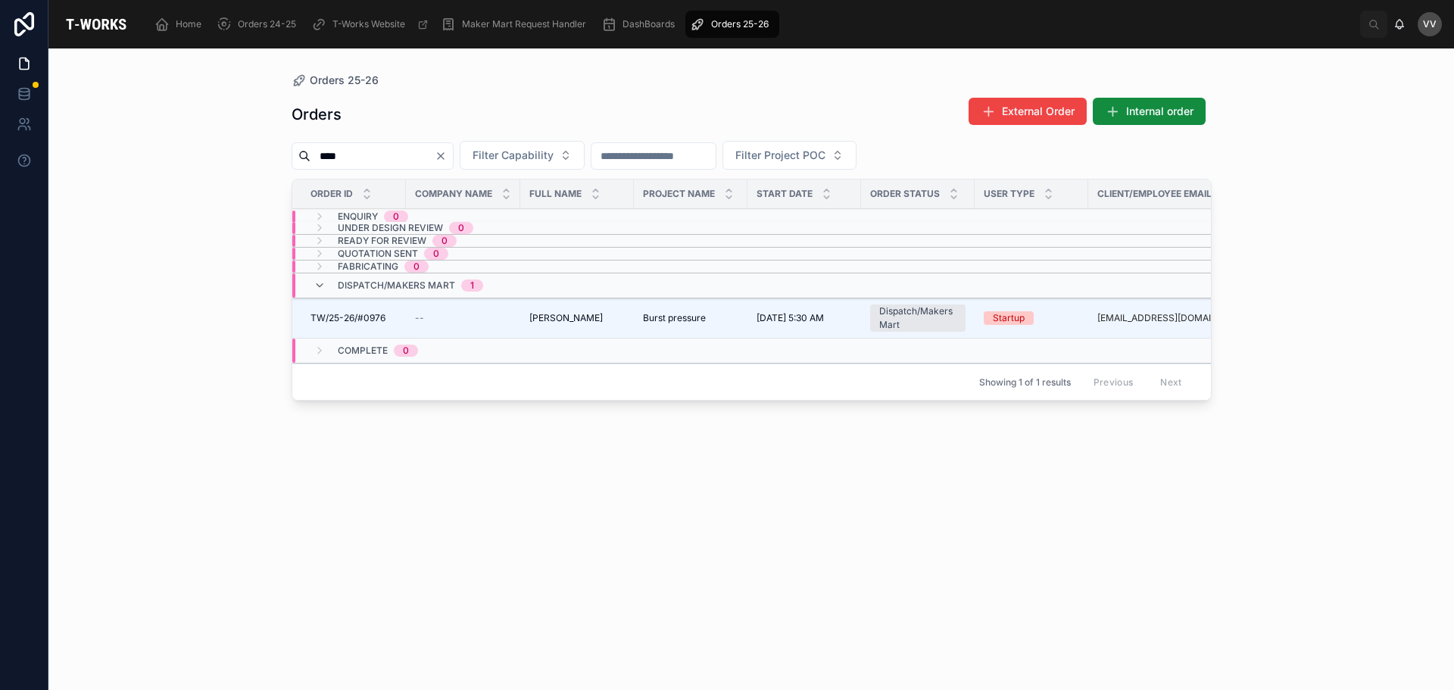
click at [380, 315] on span "TW/25-26/#0976" at bounding box center [348, 318] width 75 height 12
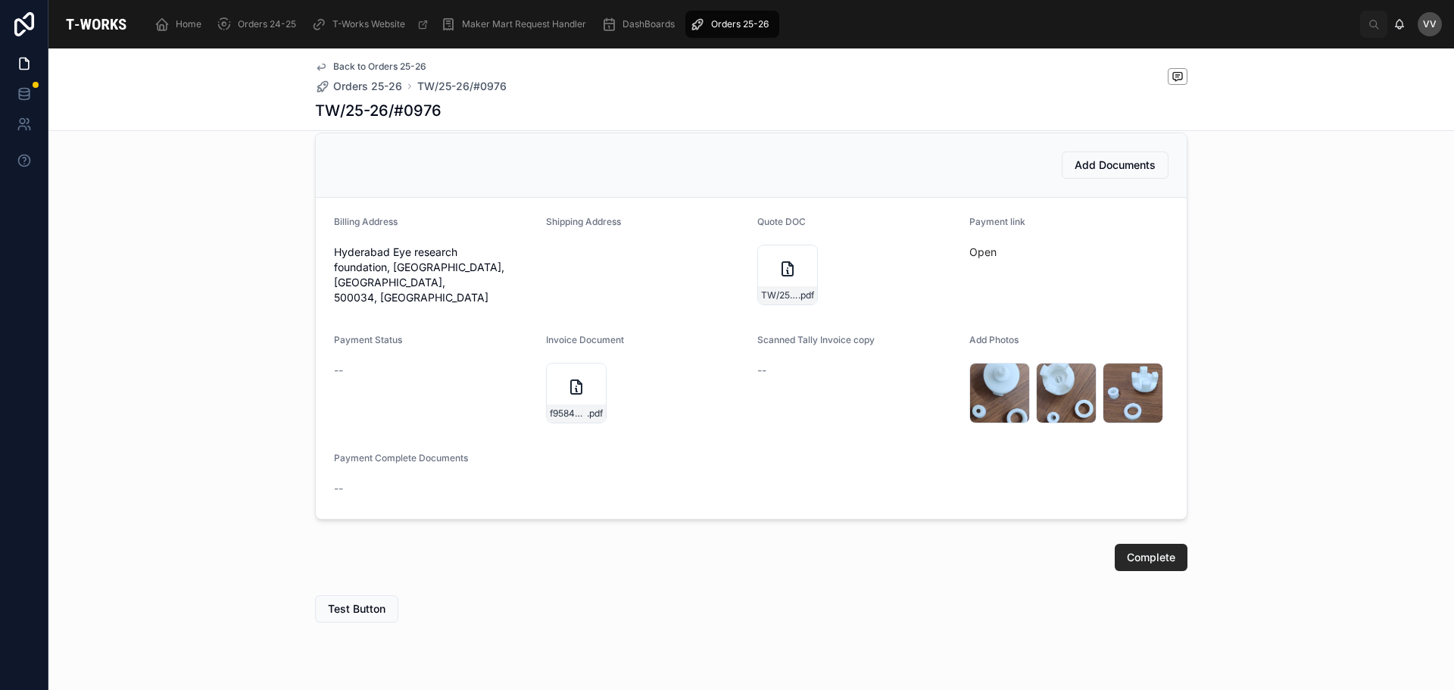
scroll to position [712, 0]
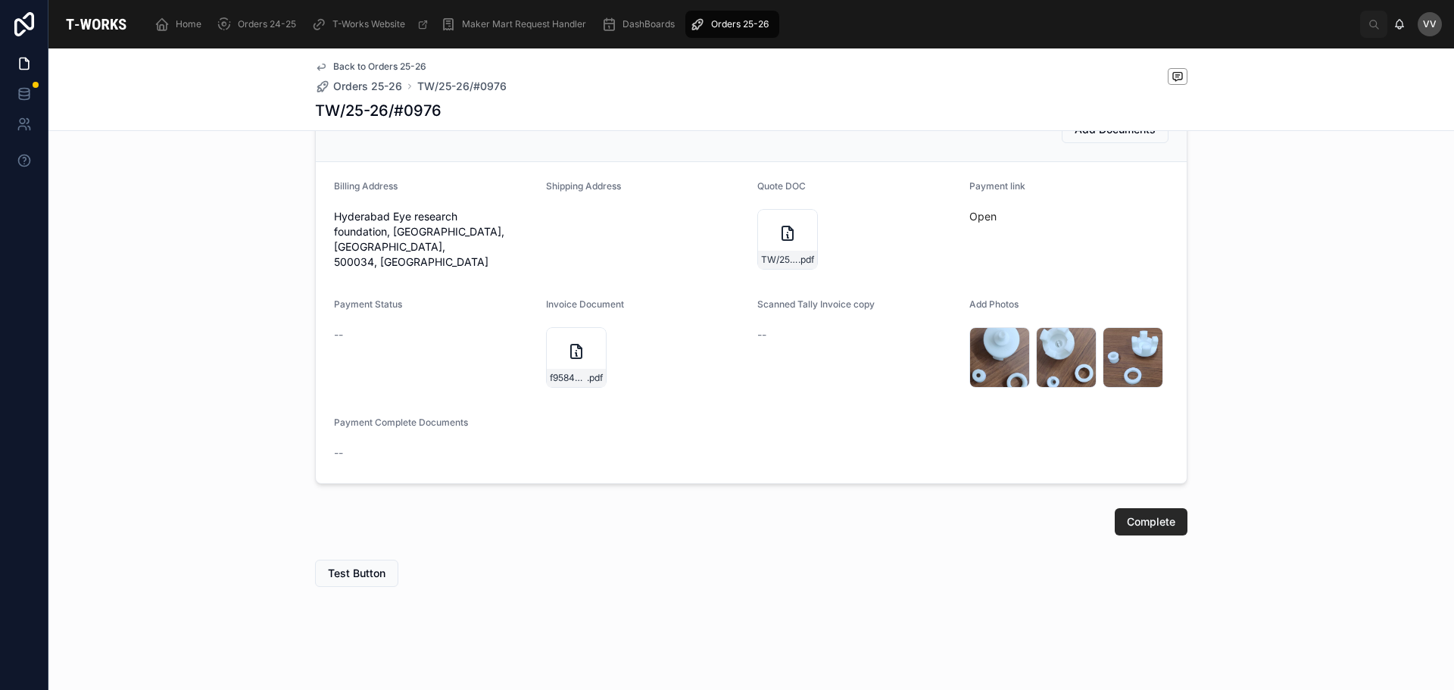
click at [1139, 517] on span "Complete" at bounding box center [1151, 521] width 48 height 15
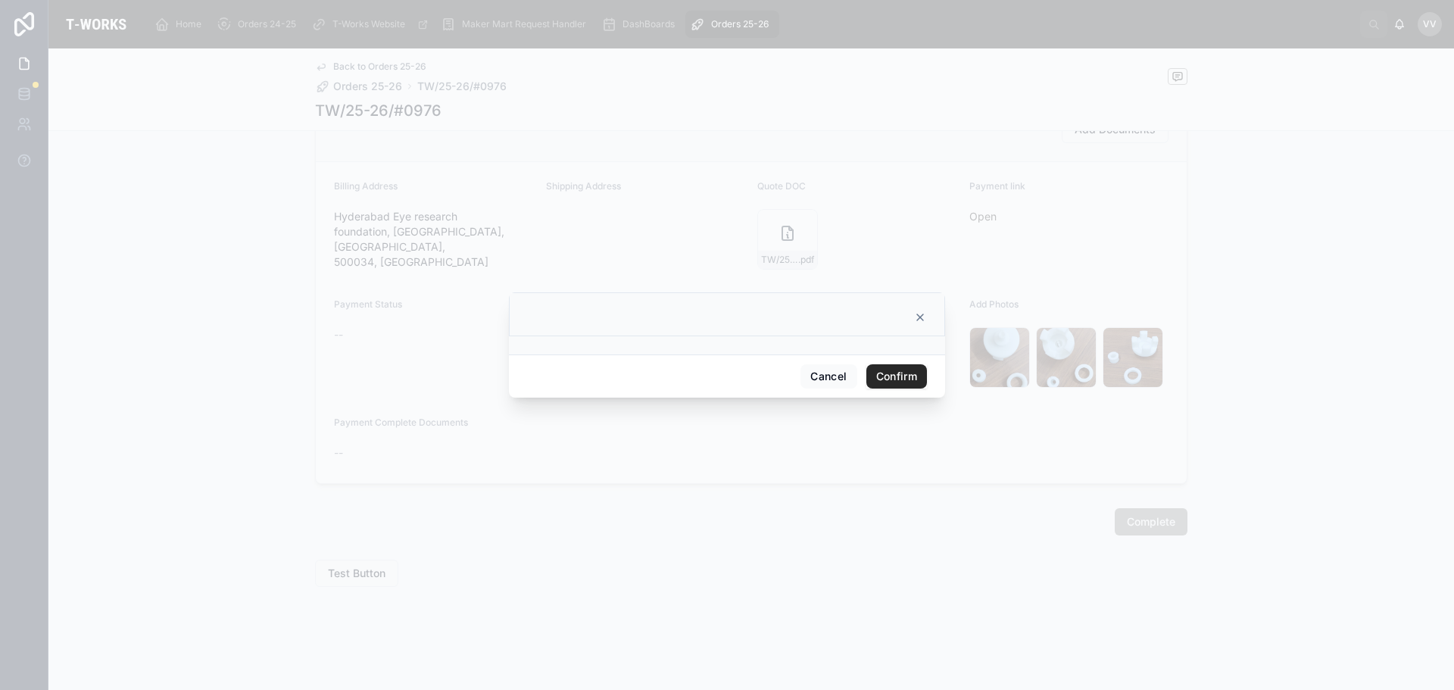
click at [901, 378] on button "Confirm" at bounding box center [897, 376] width 61 height 24
